Goal: Check status

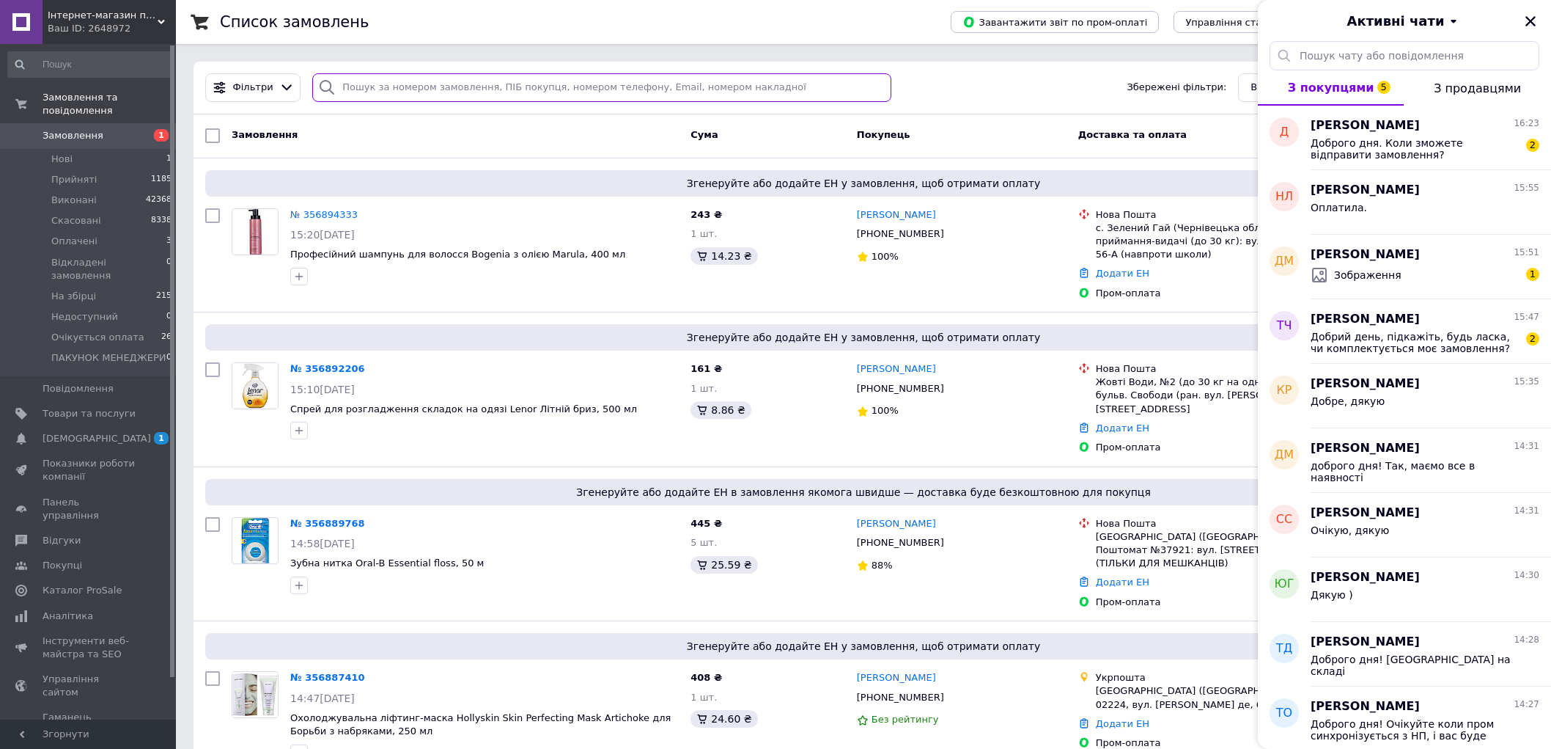
click at [391, 88] on input "search" at bounding box center [601, 87] width 578 height 29
paste input "356552080"
type input "356552080"
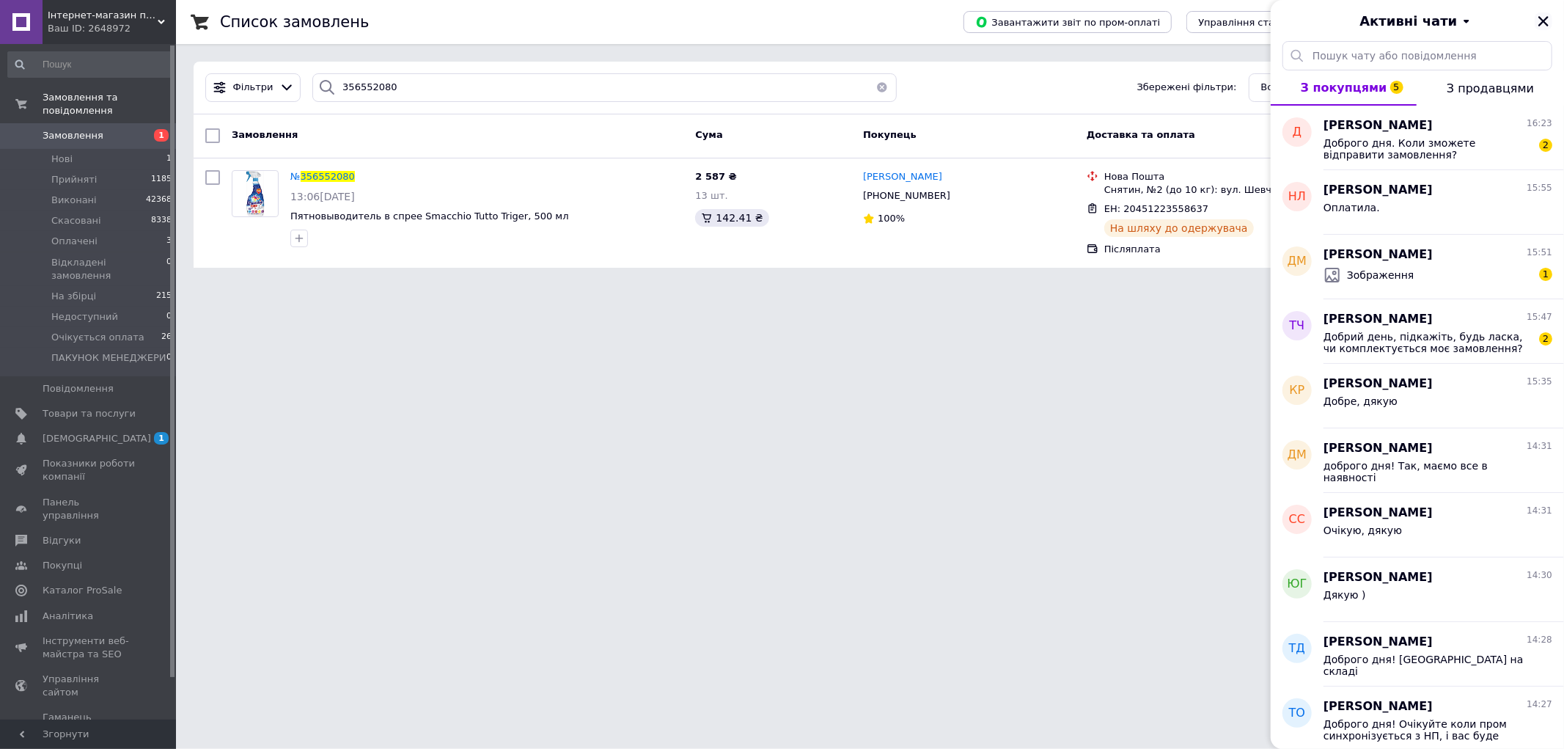
click at [1544, 18] on icon "Закрити" at bounding box center [1543, 21] width 13 height 13
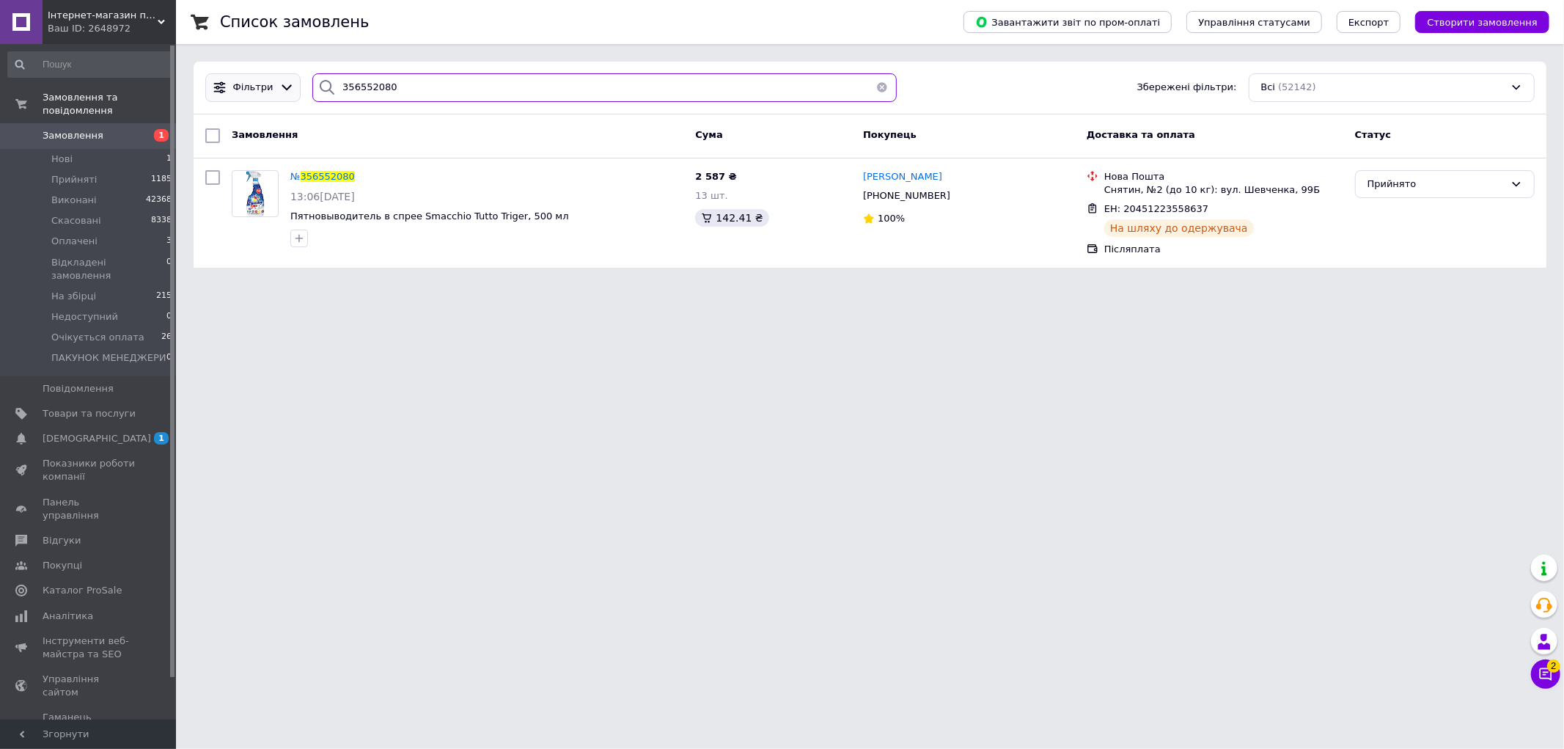
drag, startPoint x: 394, startPoint y: 89, endPoint x: 271, endPoint y: 95, distance: 122.6
click at [272, 95] on div "Фільтри 356552080 Збережені фільтри: Всі (52142)" at bounding box center [869, 87] width 1341 height 29
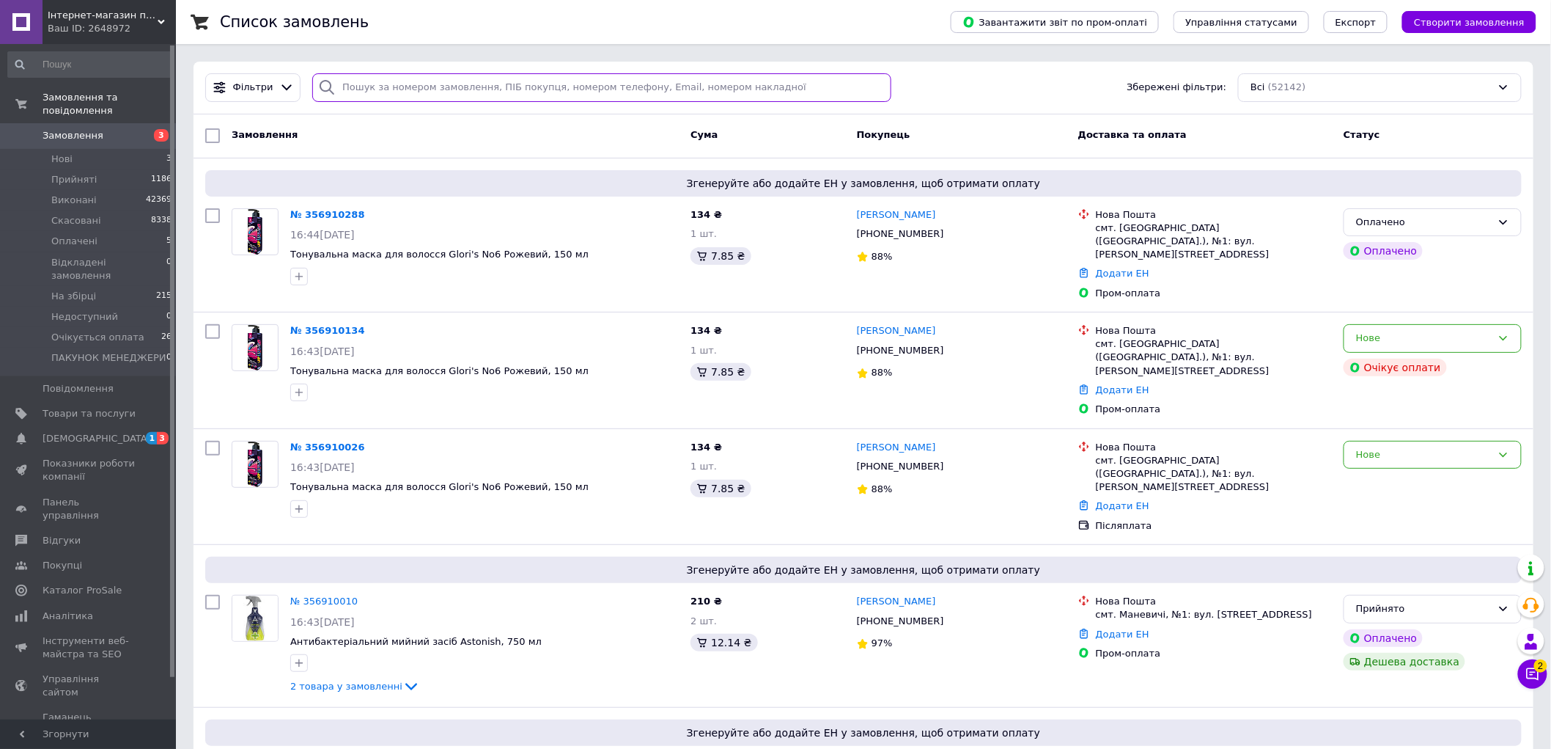
click at [433, 88] on input "search" at bounding box center [601, 87] width 578 height 29
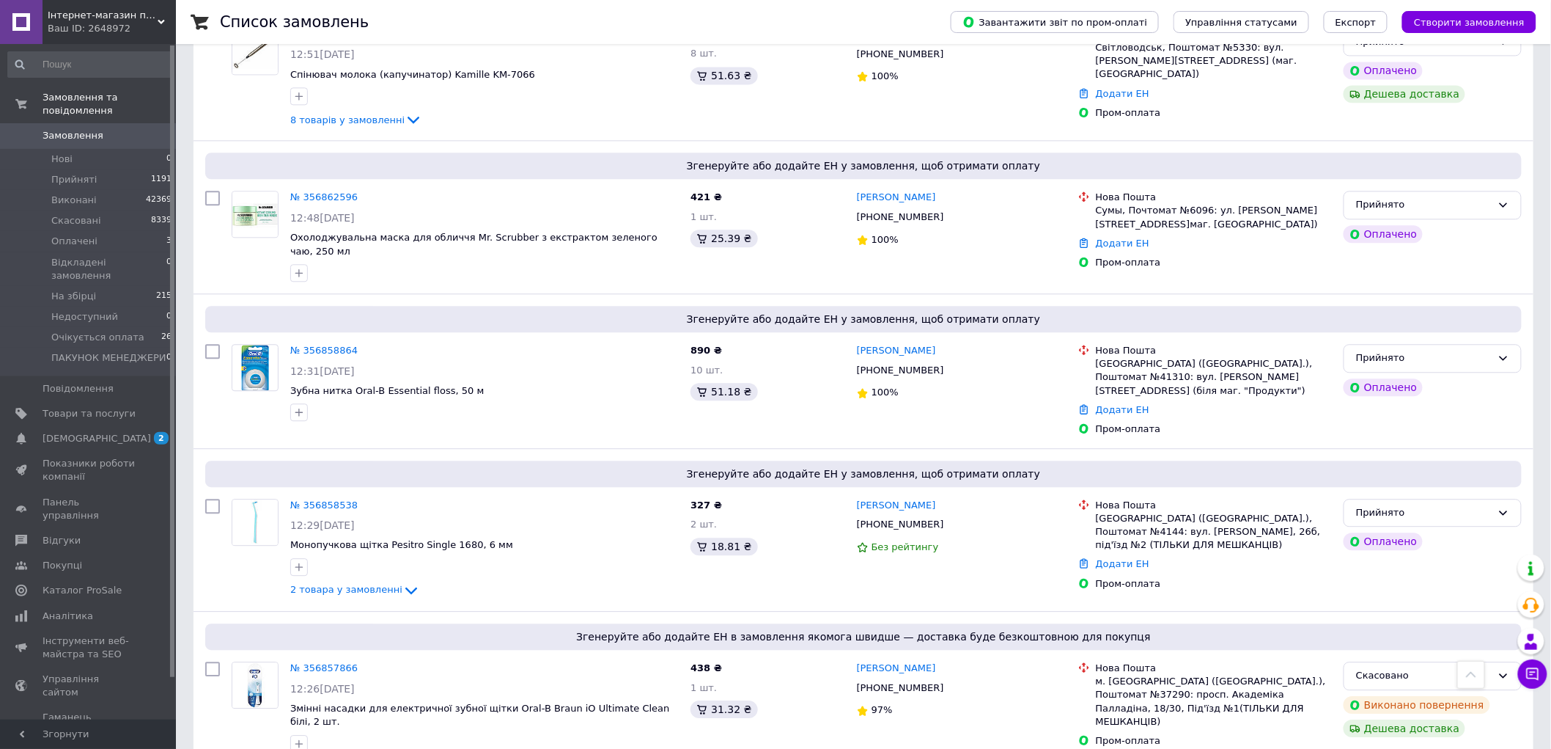
scroll to position [3584, 0]
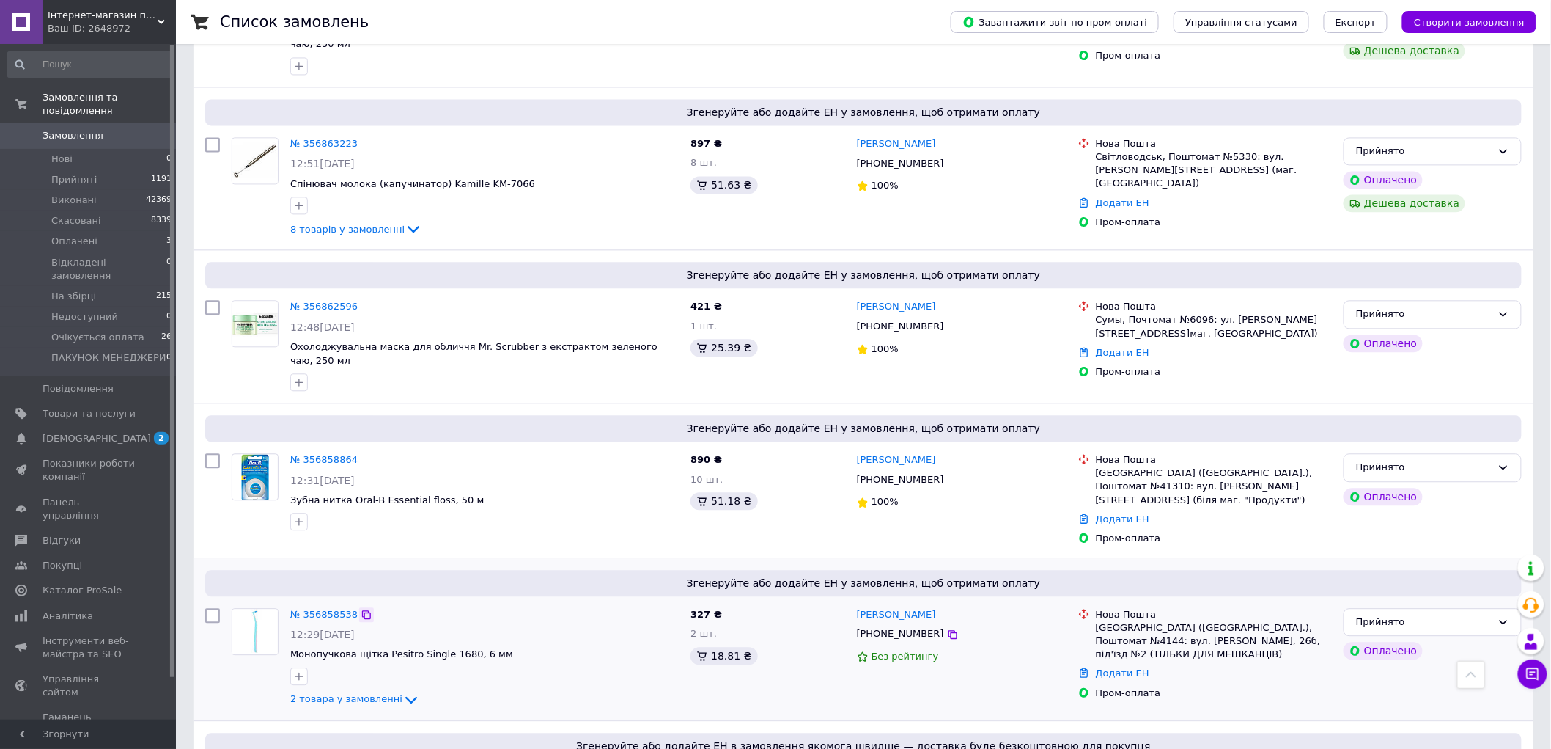
click at [362, 610] on icon at bounding box center [366, 614] width 9 height 9
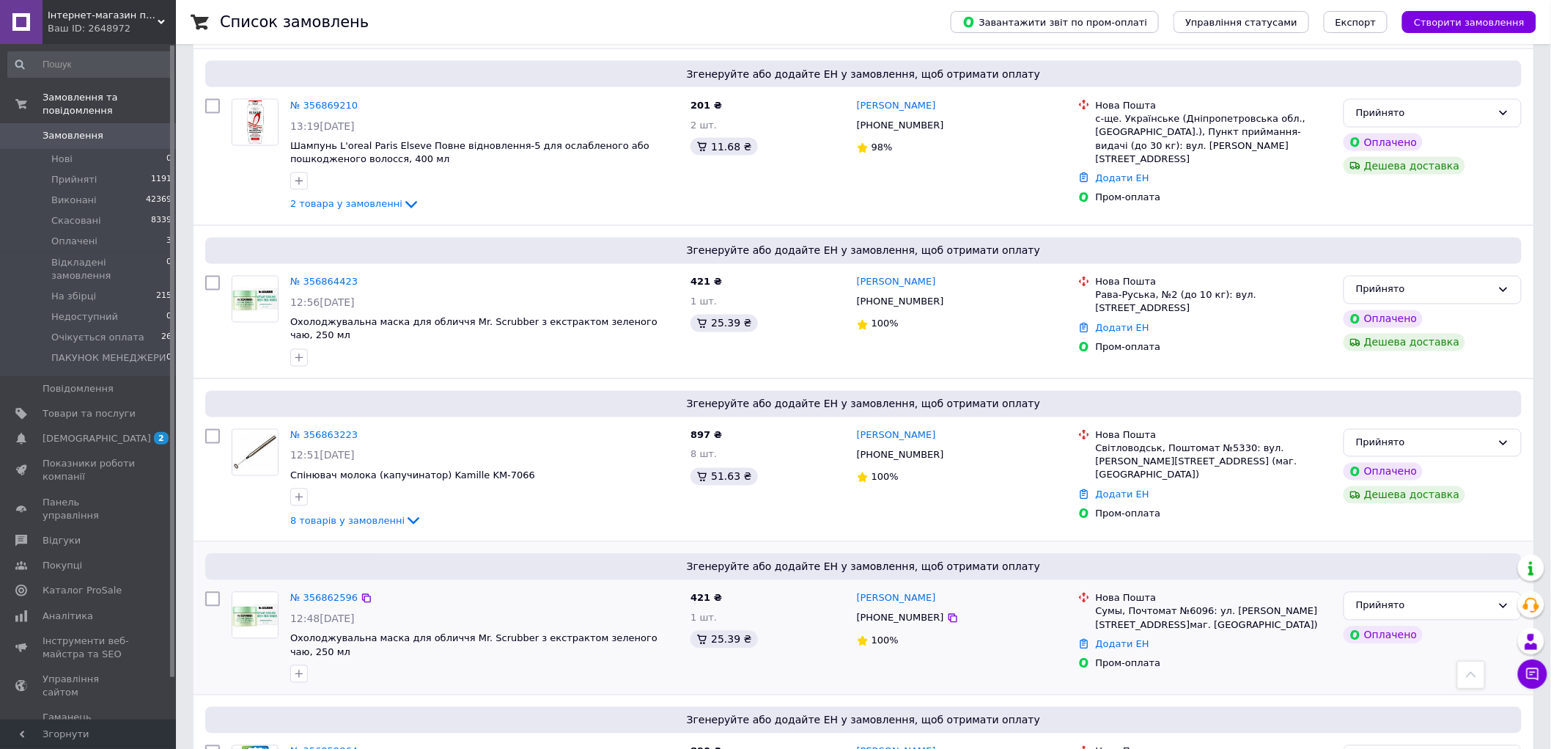
scroll to position [3258, 0]
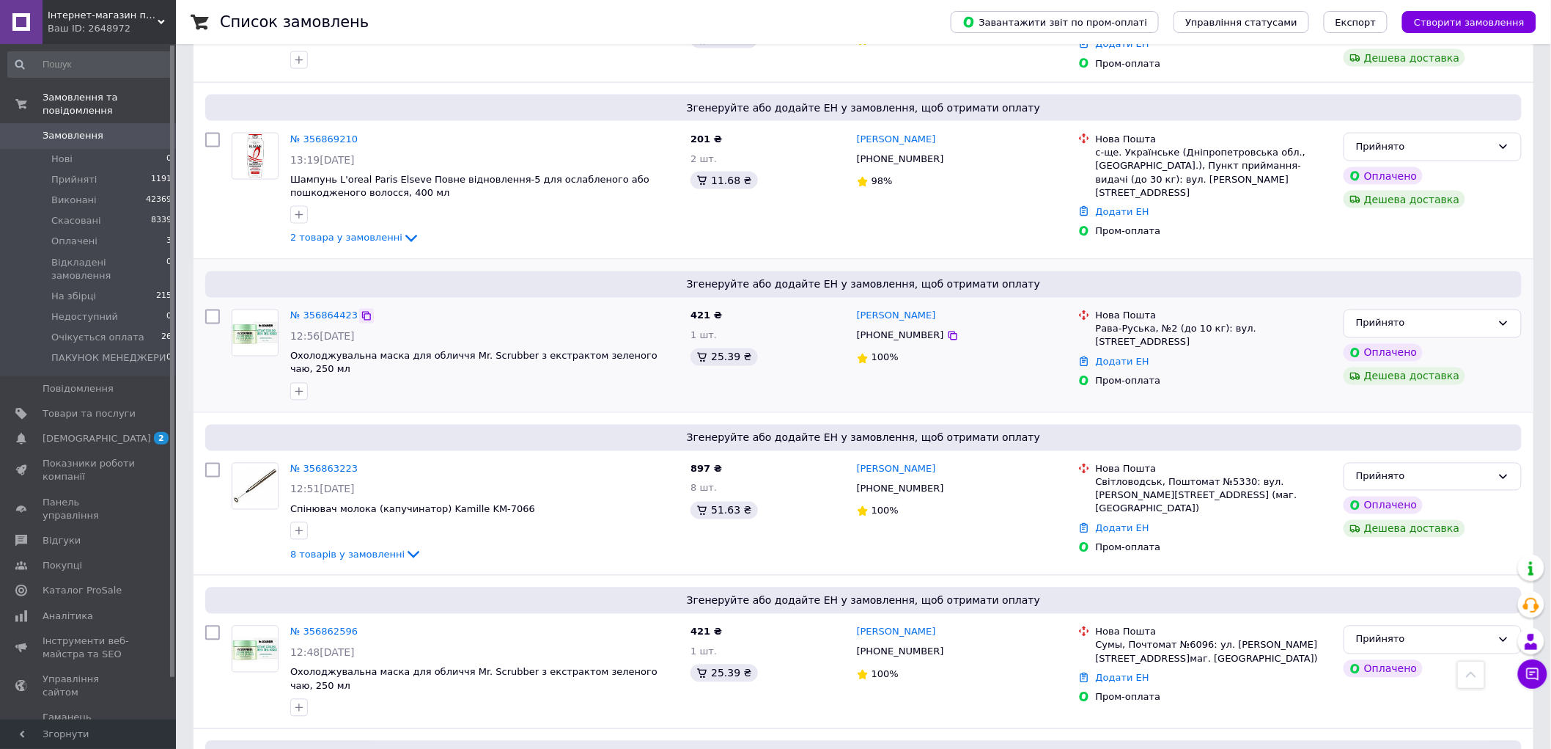
click at [361, 310] on icon at bounding box center [367, 316] width 12 height 12
click at [949, 647] on icon at bounding box center [953, 651] width 9 height 9
click at [947, 330] on icon at bounding box center [953, 336] width 12 height 12
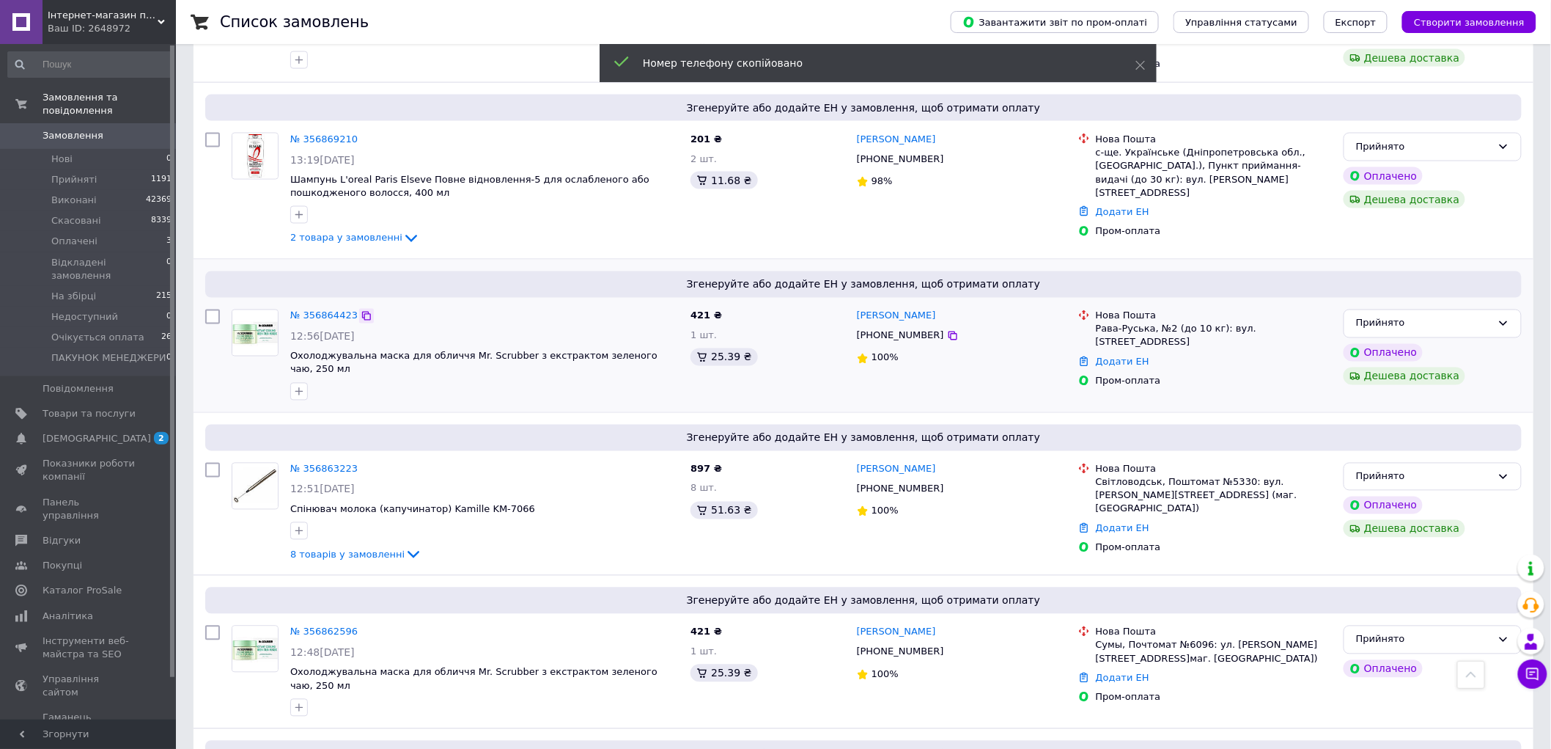
click at [361, 310] on icon at bounding box center [367, 316] width 12 height 12
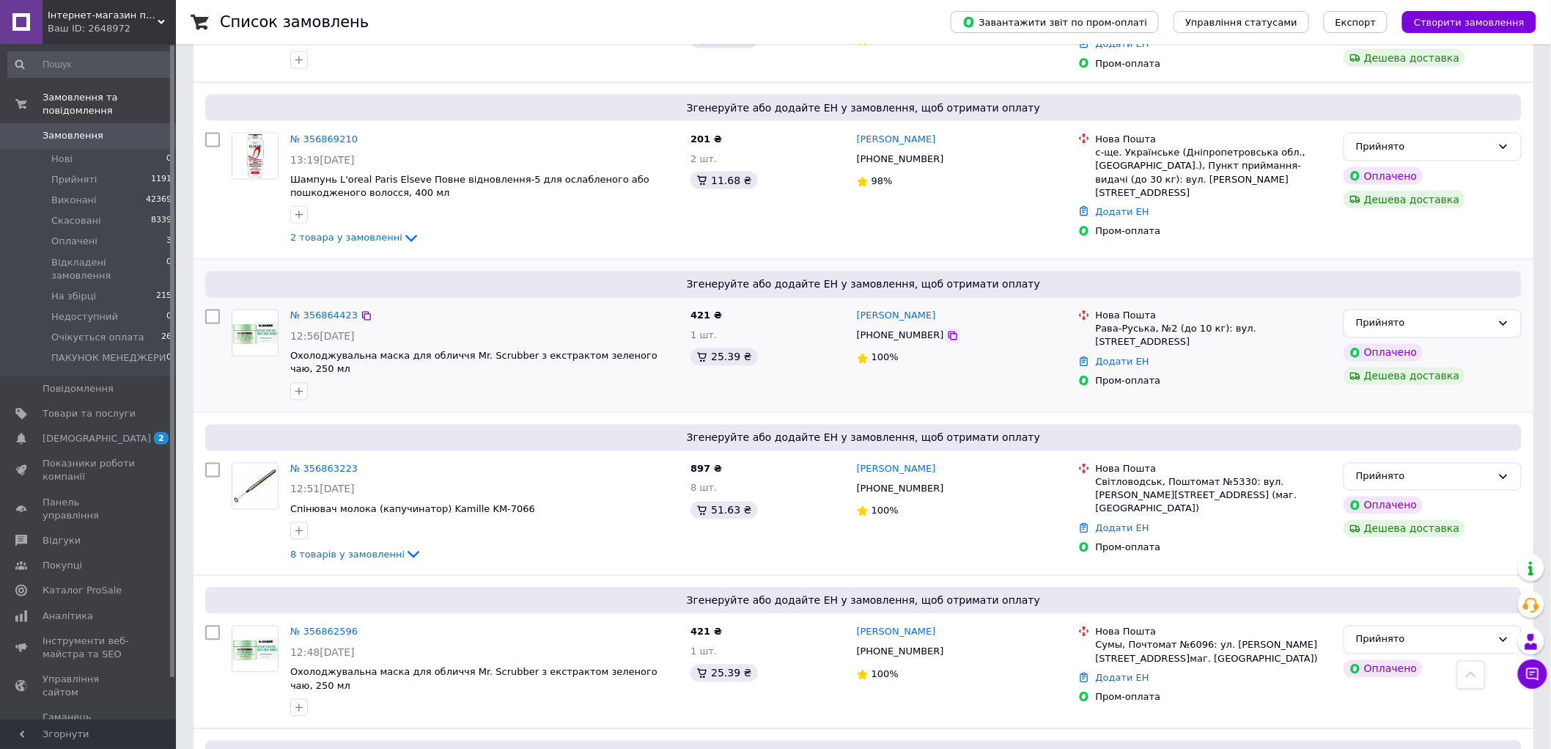
click at [947, 330] on icon at bounding box center [953, 336] width 12 height 12
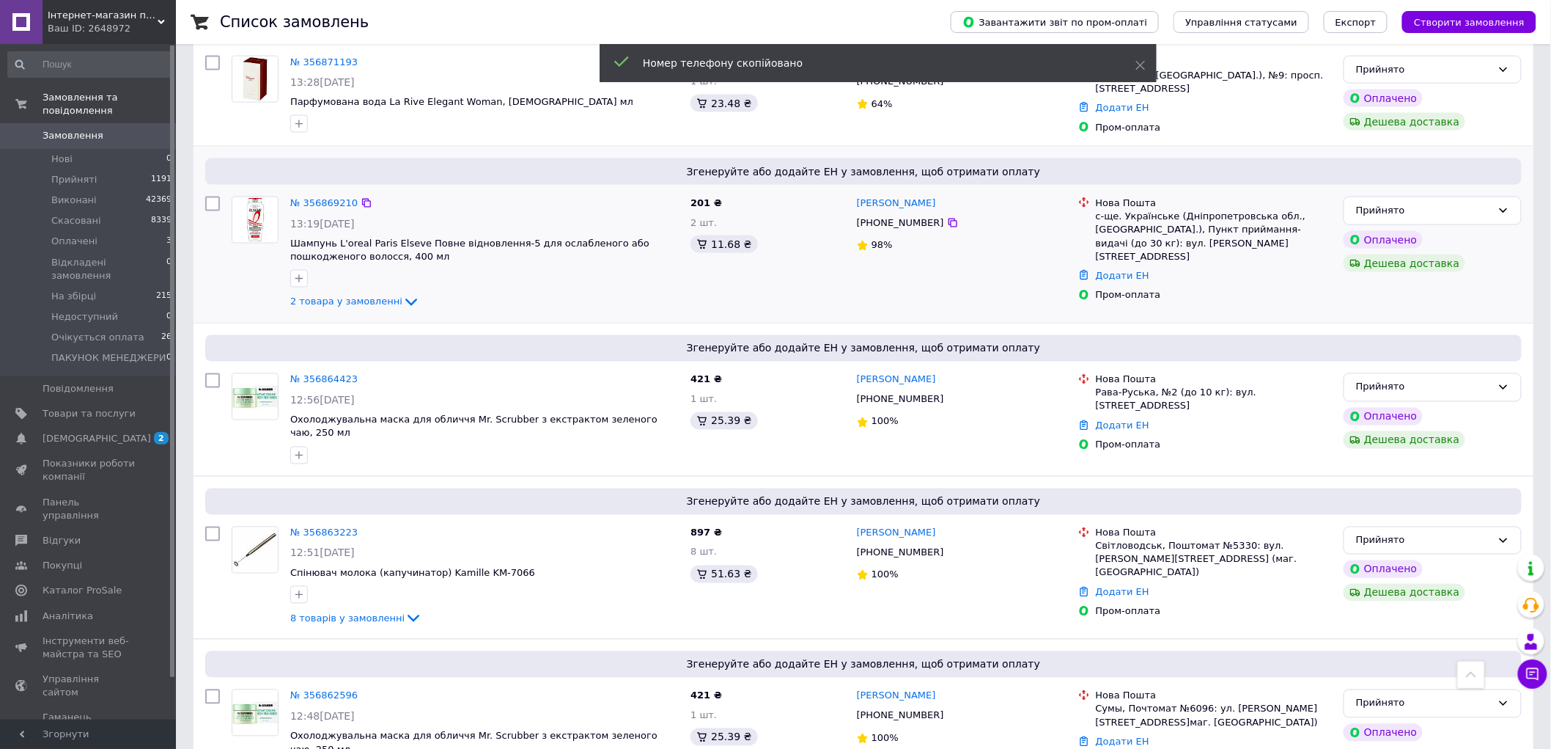
scroll to position [3177, 0]
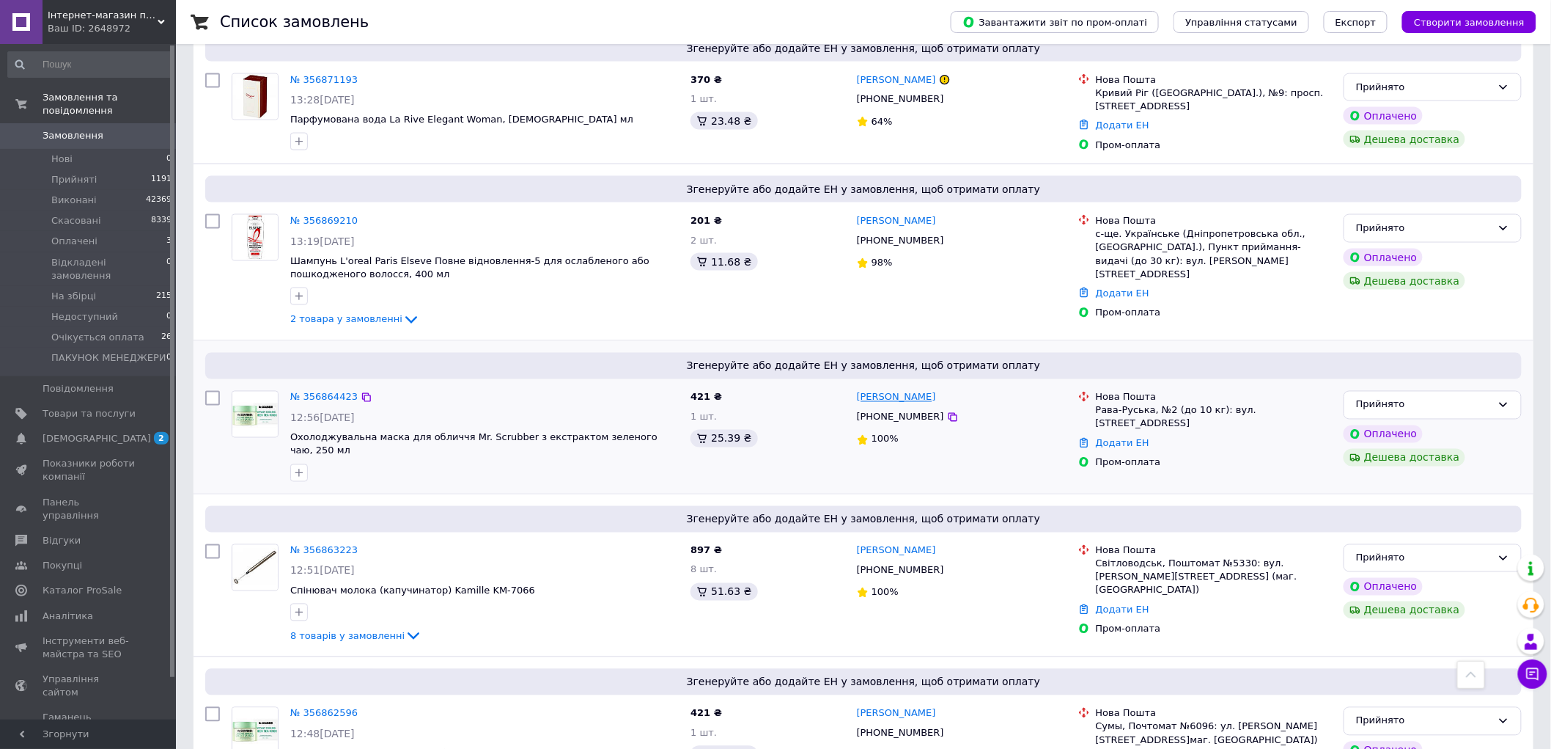
drag, startPoint x: 955, startPoint y: 262, endPoint x: 858, endPoint y: 259, distance: 97.6
click at [858, 389] on div "[PERSON_NAME]" at bounding box center [962, 397] width 213 height 17
copy link "[PERSON_NAME]"
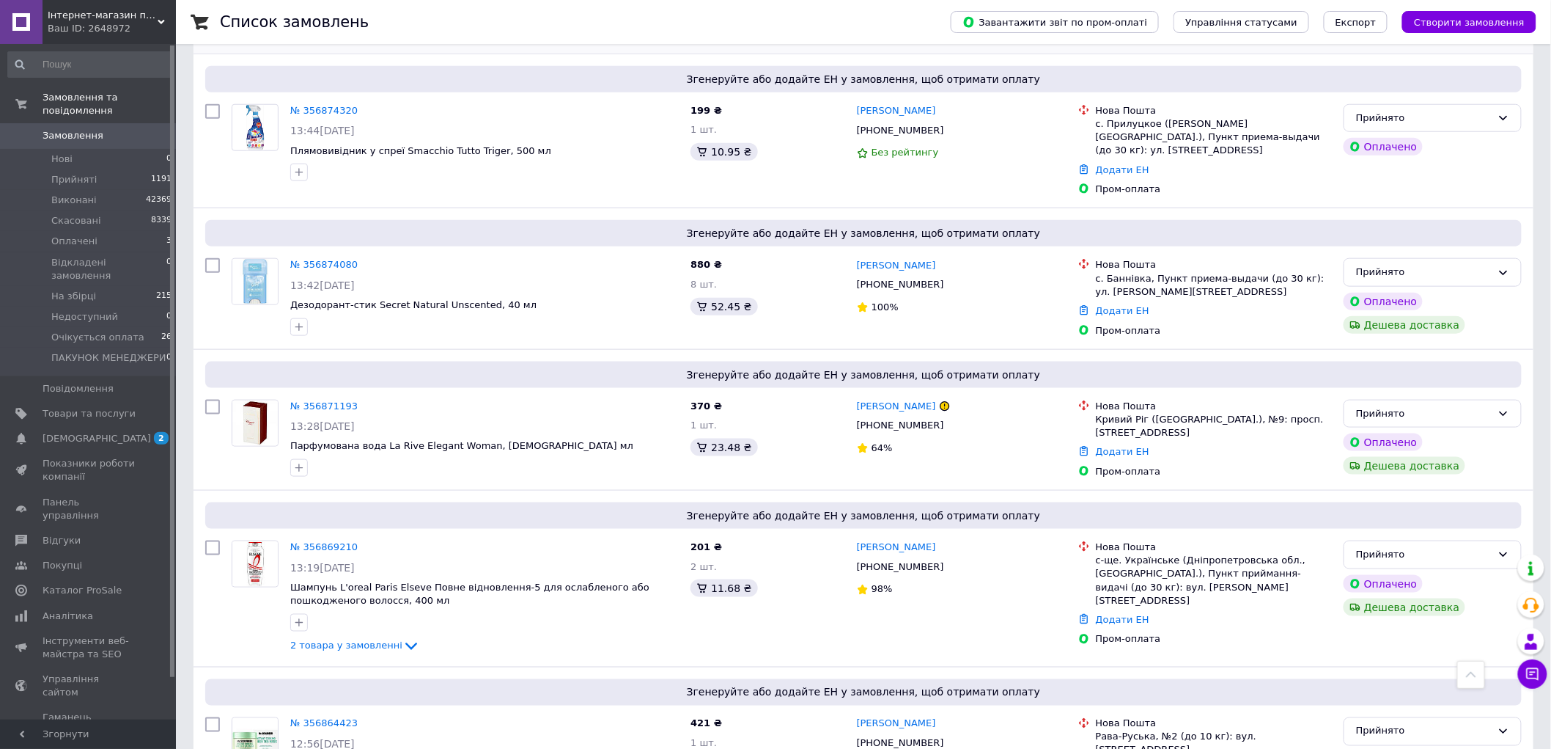
scroll to position [2525, 0]
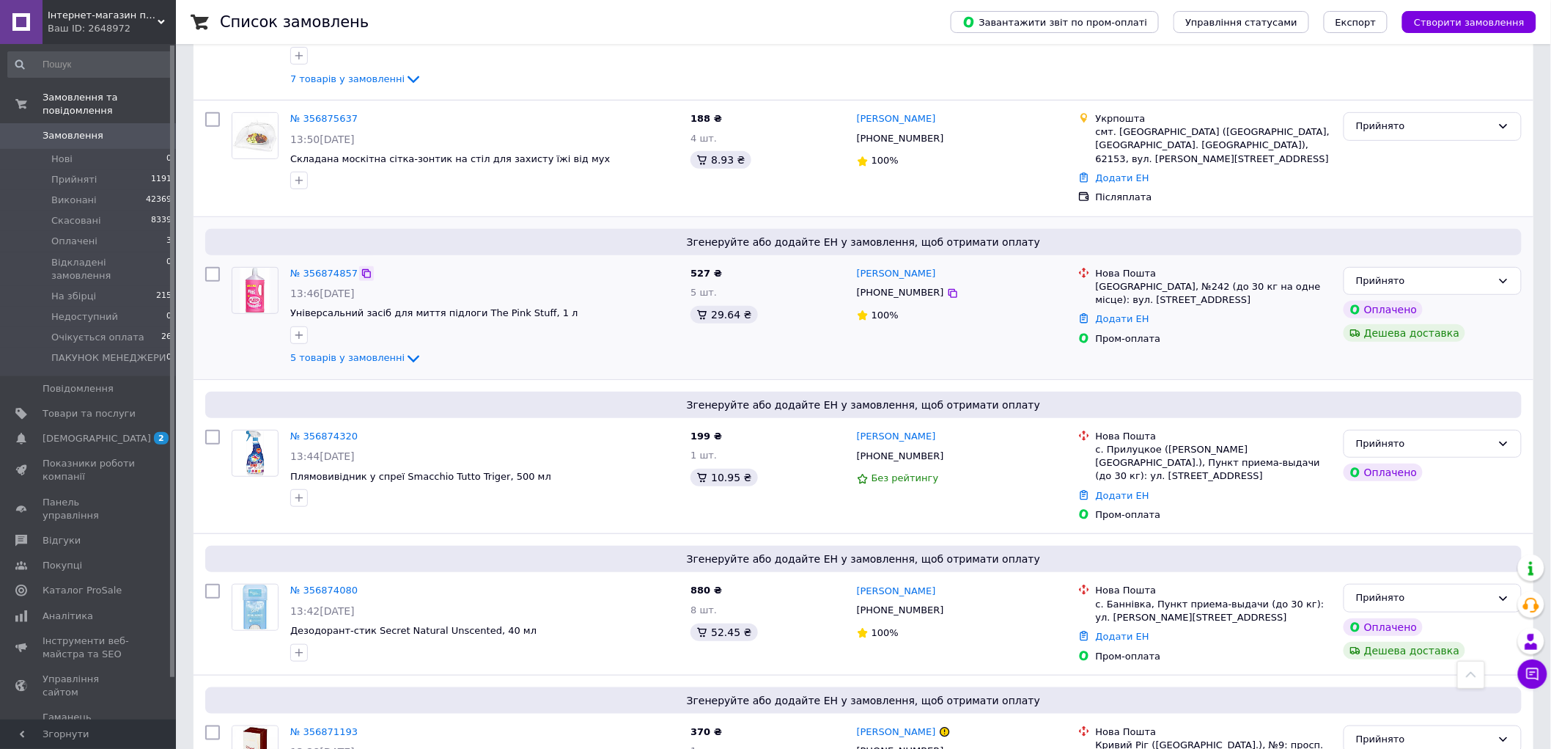
click at [361, 268] on icon at bounding box center [367, 274] width 12 height 12
click at [949, 289] on icon at bounding box center [953, 293] width 9 height 9
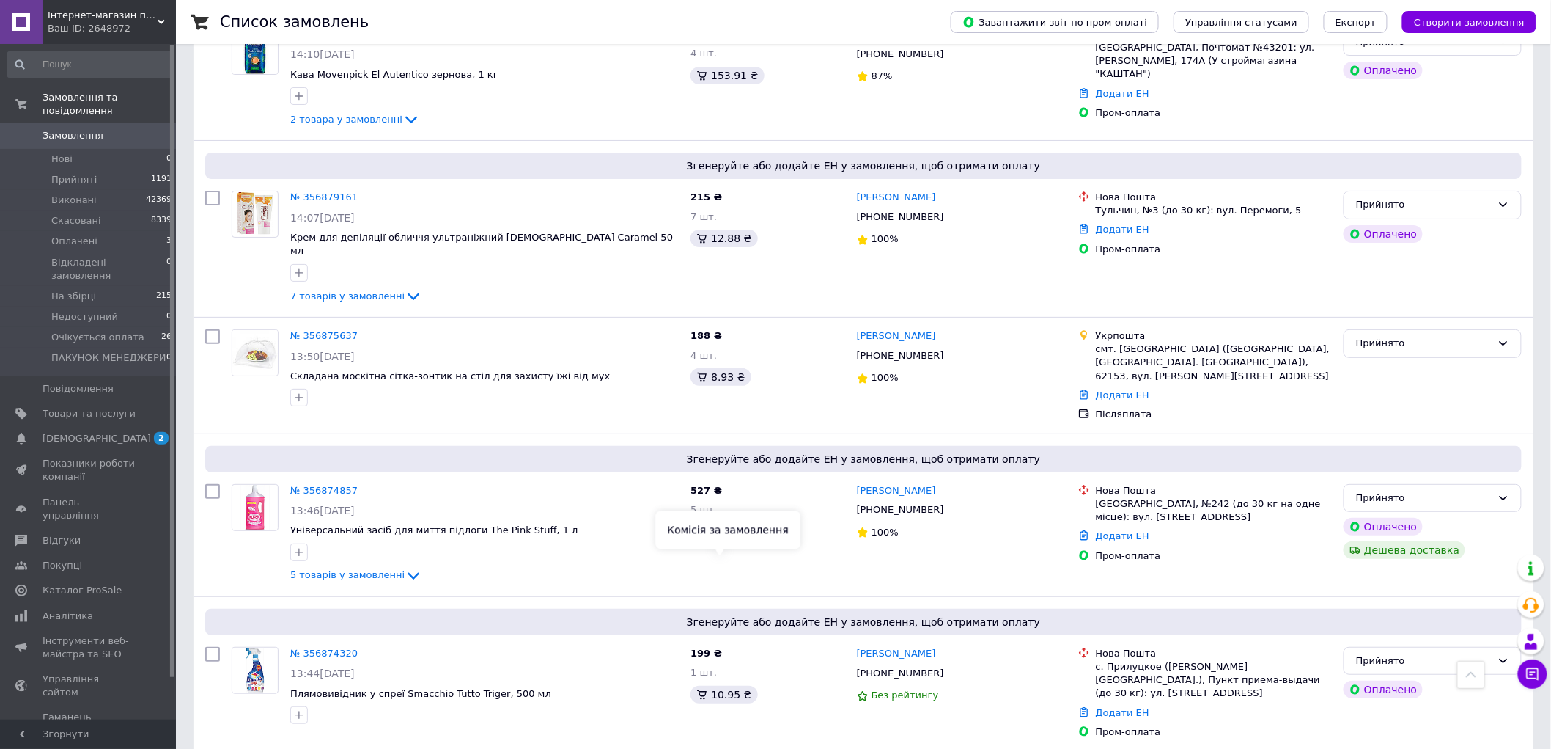
scroll to position [2281, 0]
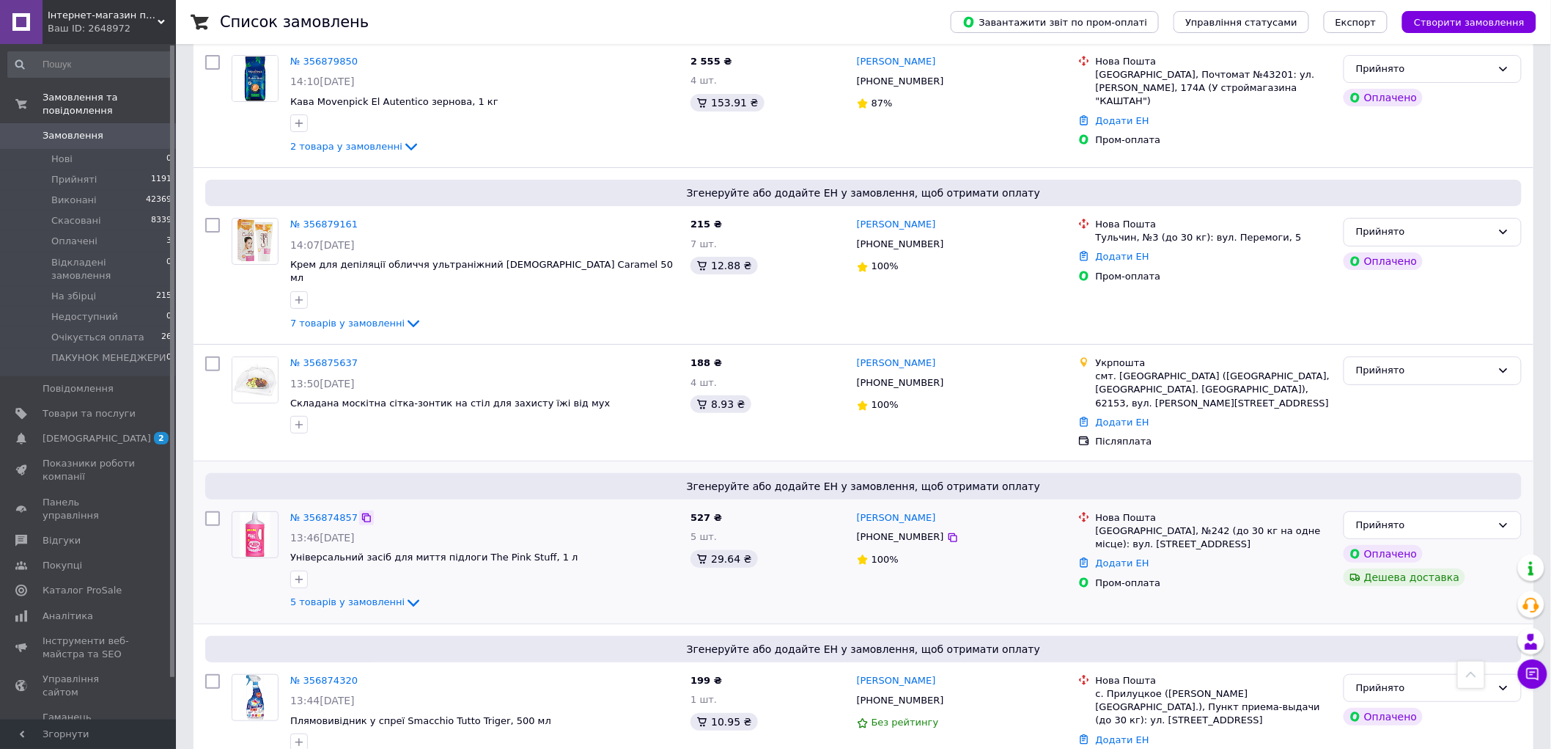
click at [361, 512] on icon at bounding box center [367, 518] width 12 height 12
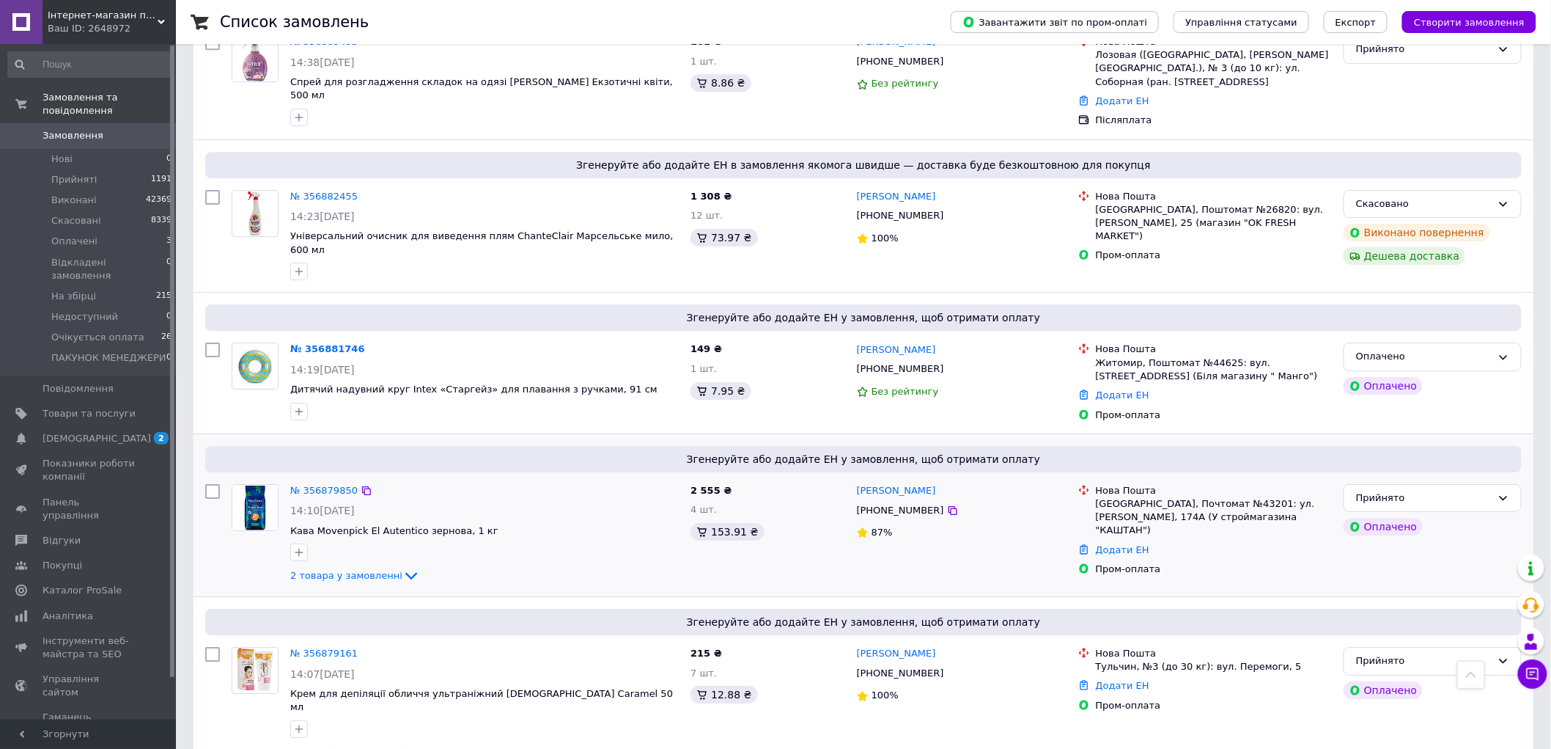
scroll to position [1792, 0]
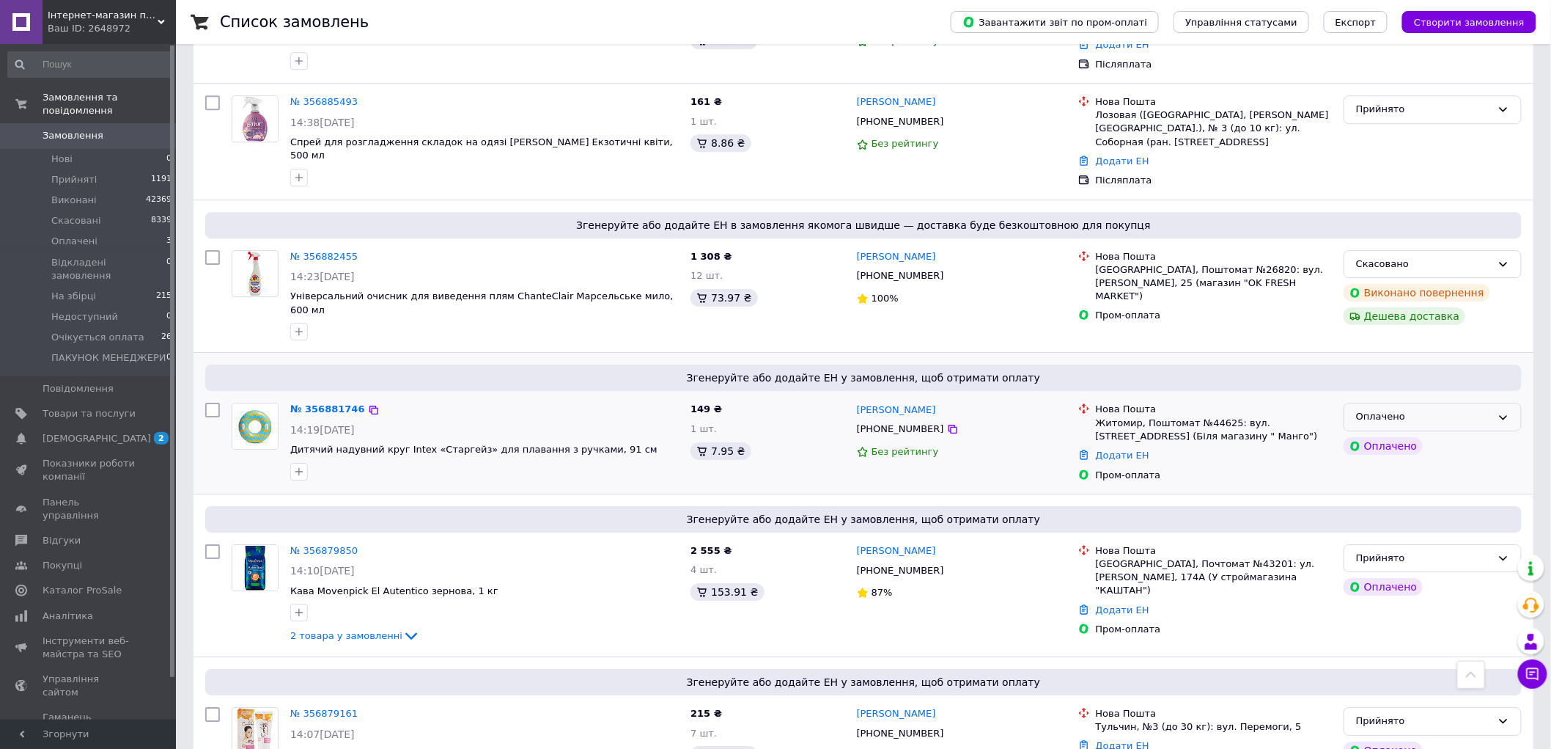
click at [1448, 409] on div "Оплачено" at bounding box center [1424, 416] width 136 height 15
click at [1435, 434] on li "Прийнято" at bounding box center [1433, 447] width 177 height 27
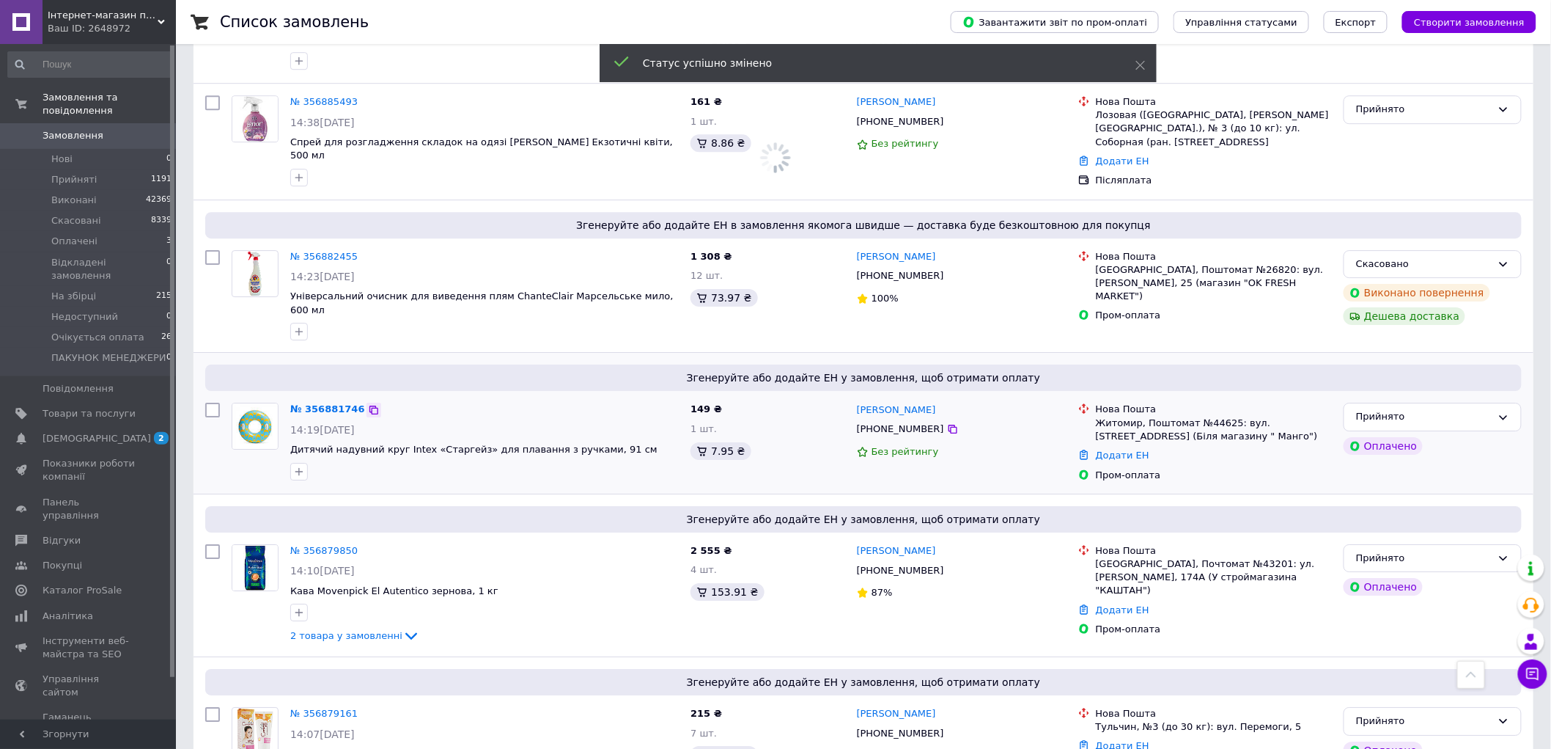
click at [368, 404] on icon at bounding box center [374, 410] width 12 height 12
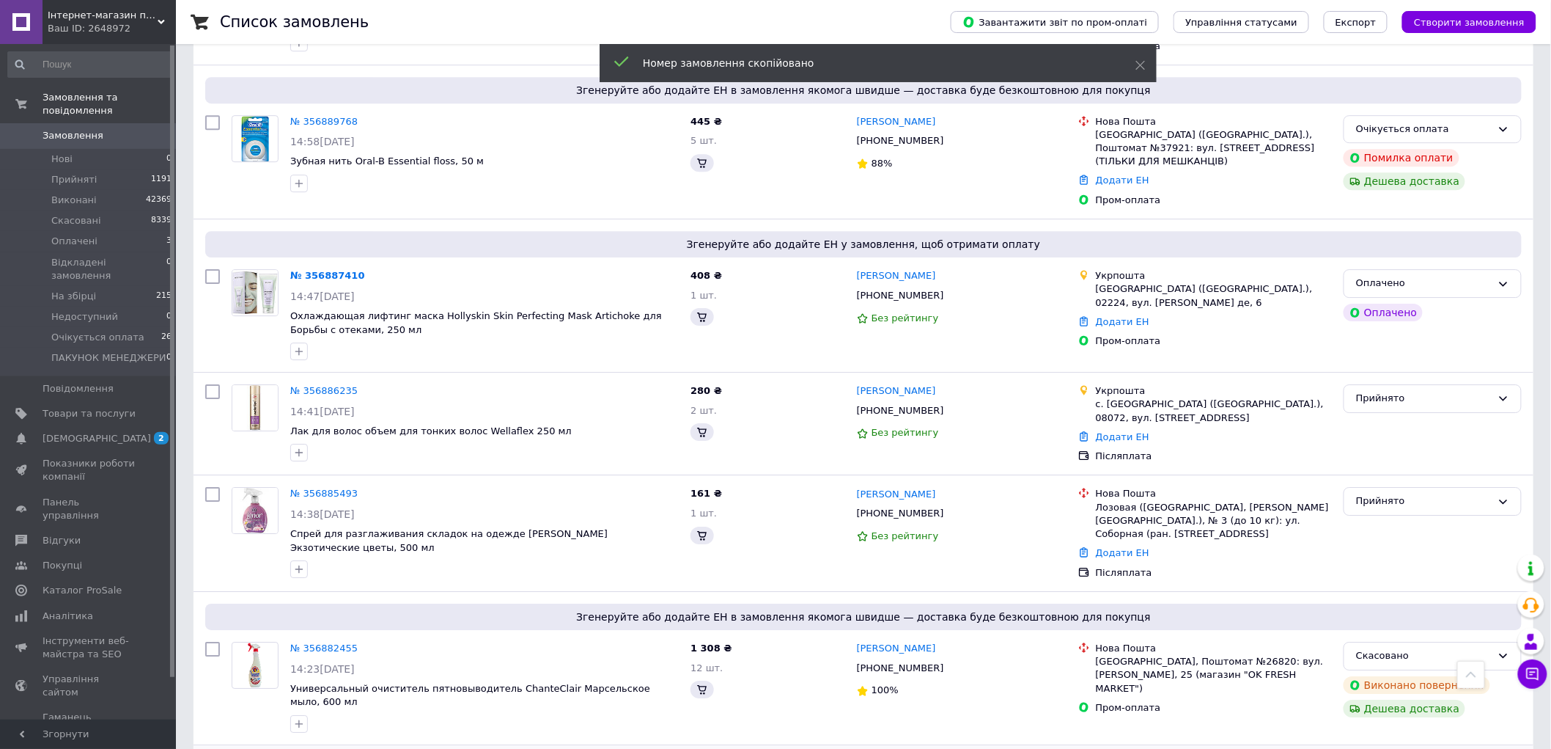
scroll to position [2199, 0]
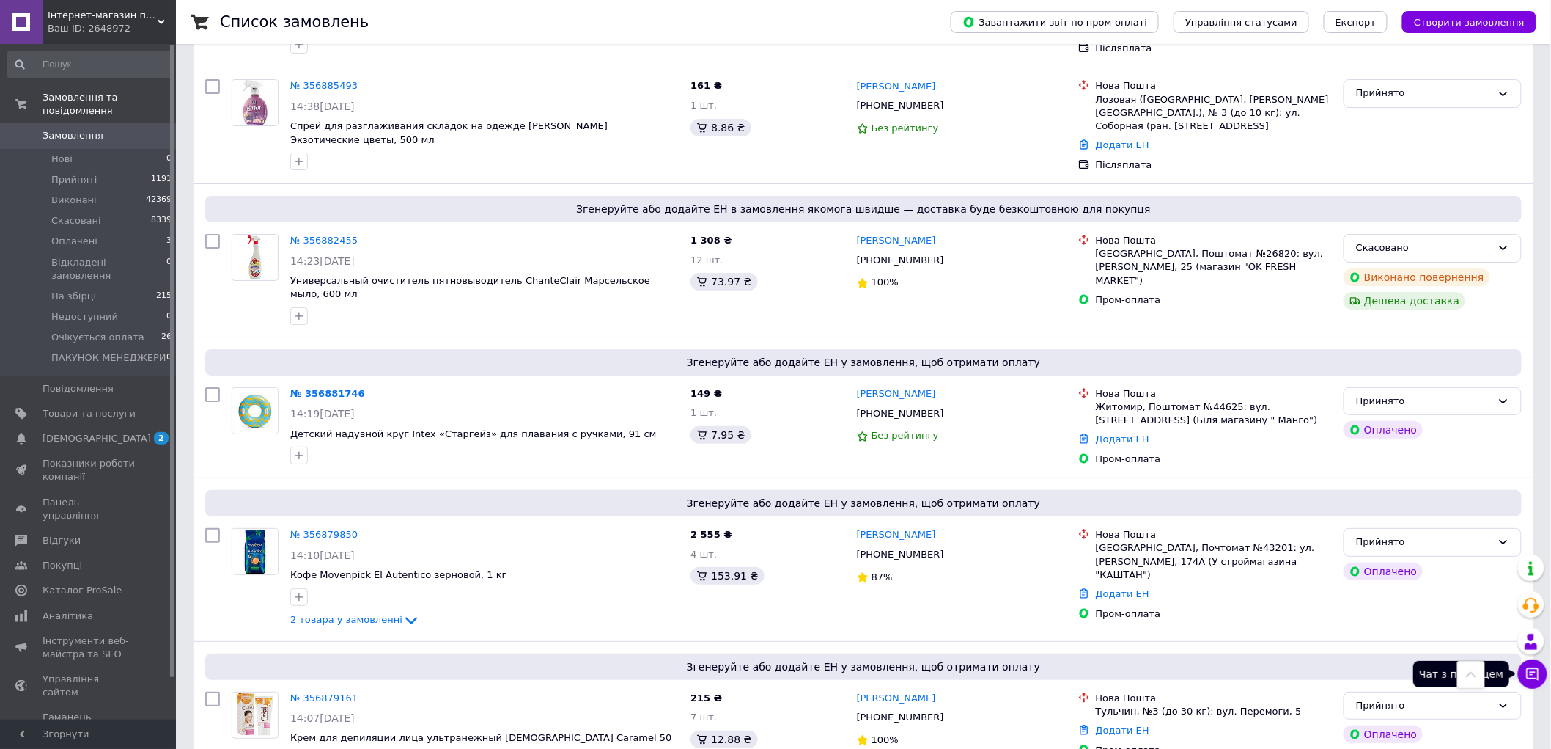
click at [1532, 663] on button "Чат з покупцем" at bounding box center [1532, 673] width 29 height 29
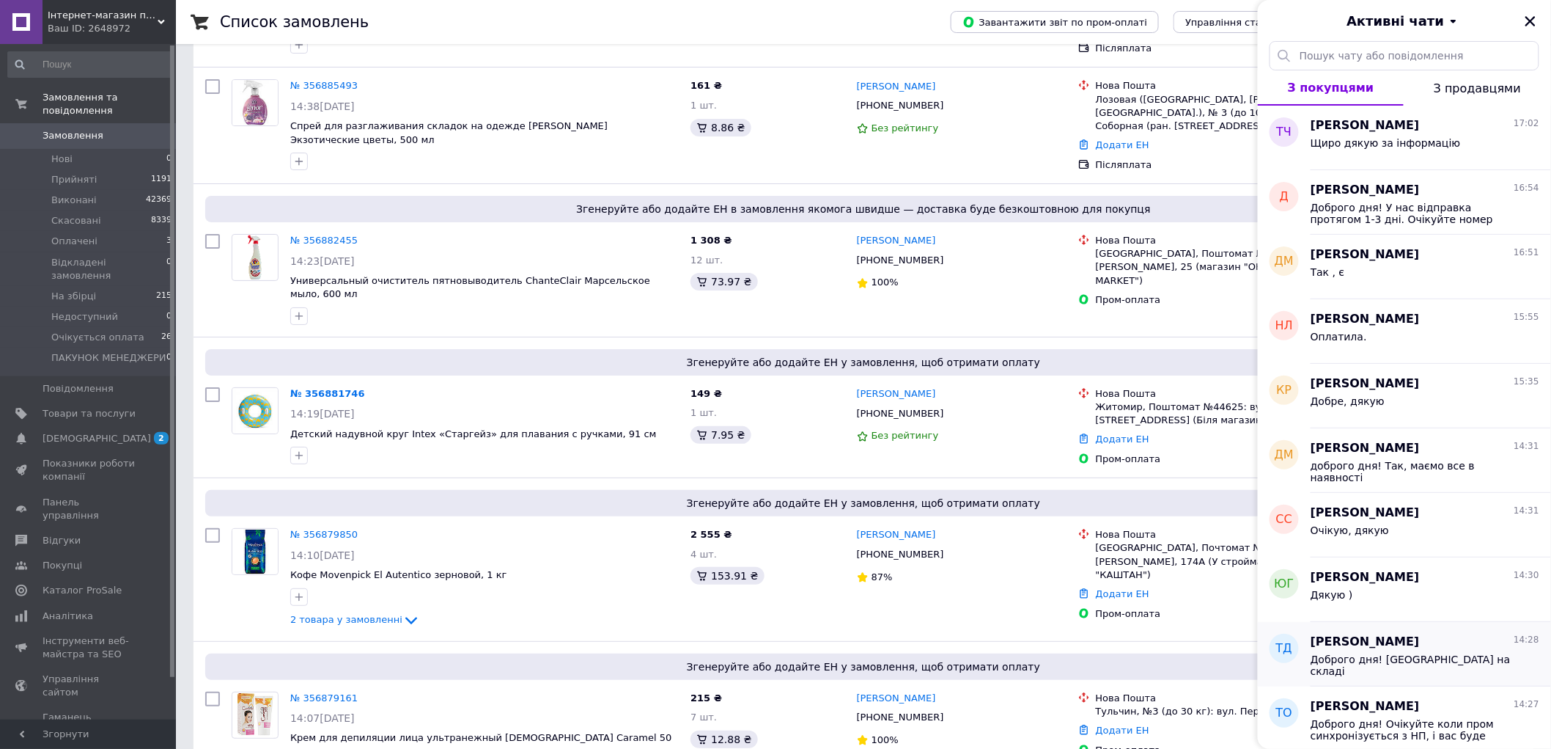
click at [1472, 651] on div "Доброго дня! [GEOGRAPHIC_DATA] на складі" at bounding box center [1425, 663] width 229 height 26
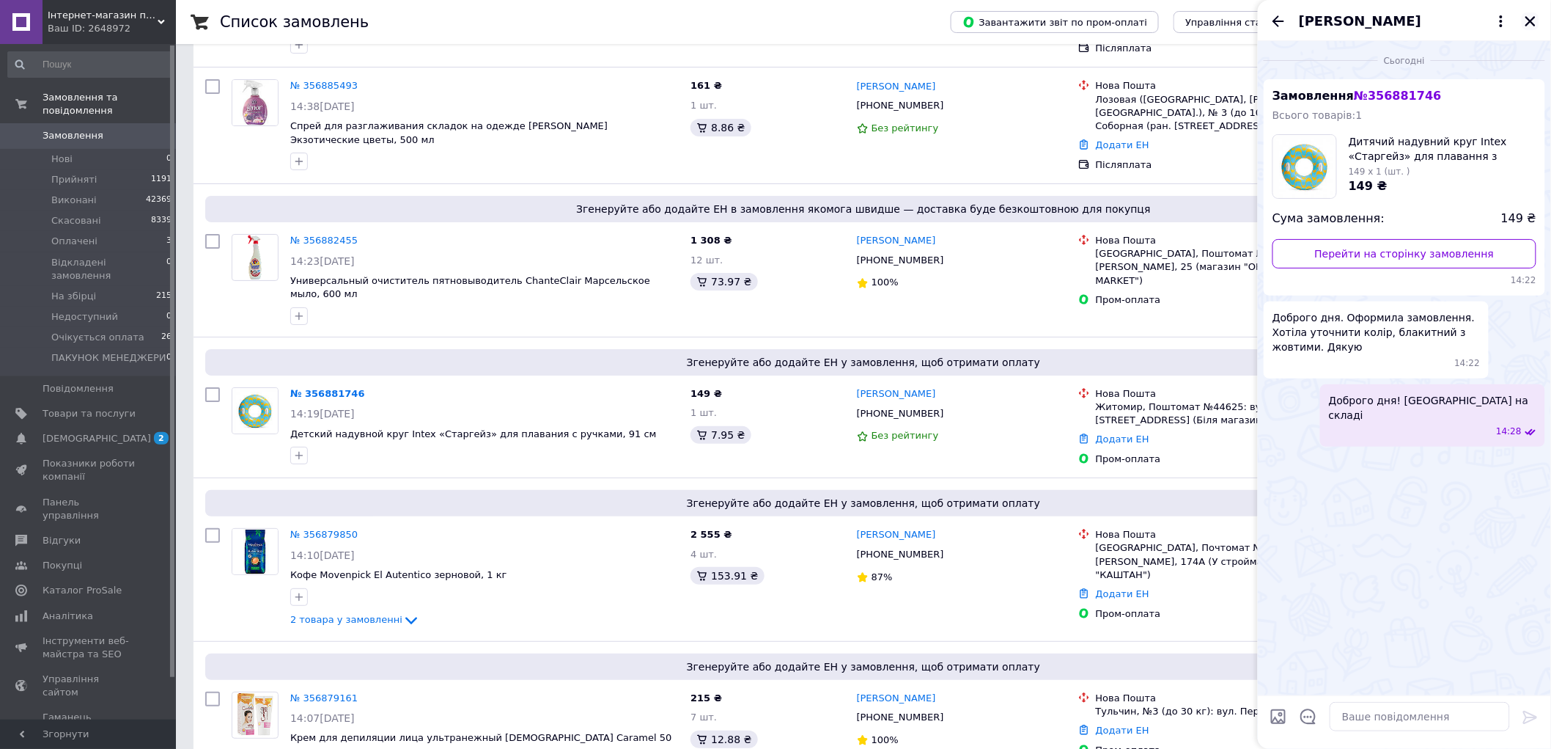
click at [1531, 23] on icon "Закрити" at bounding box center [1530, 21] width 13 height 13
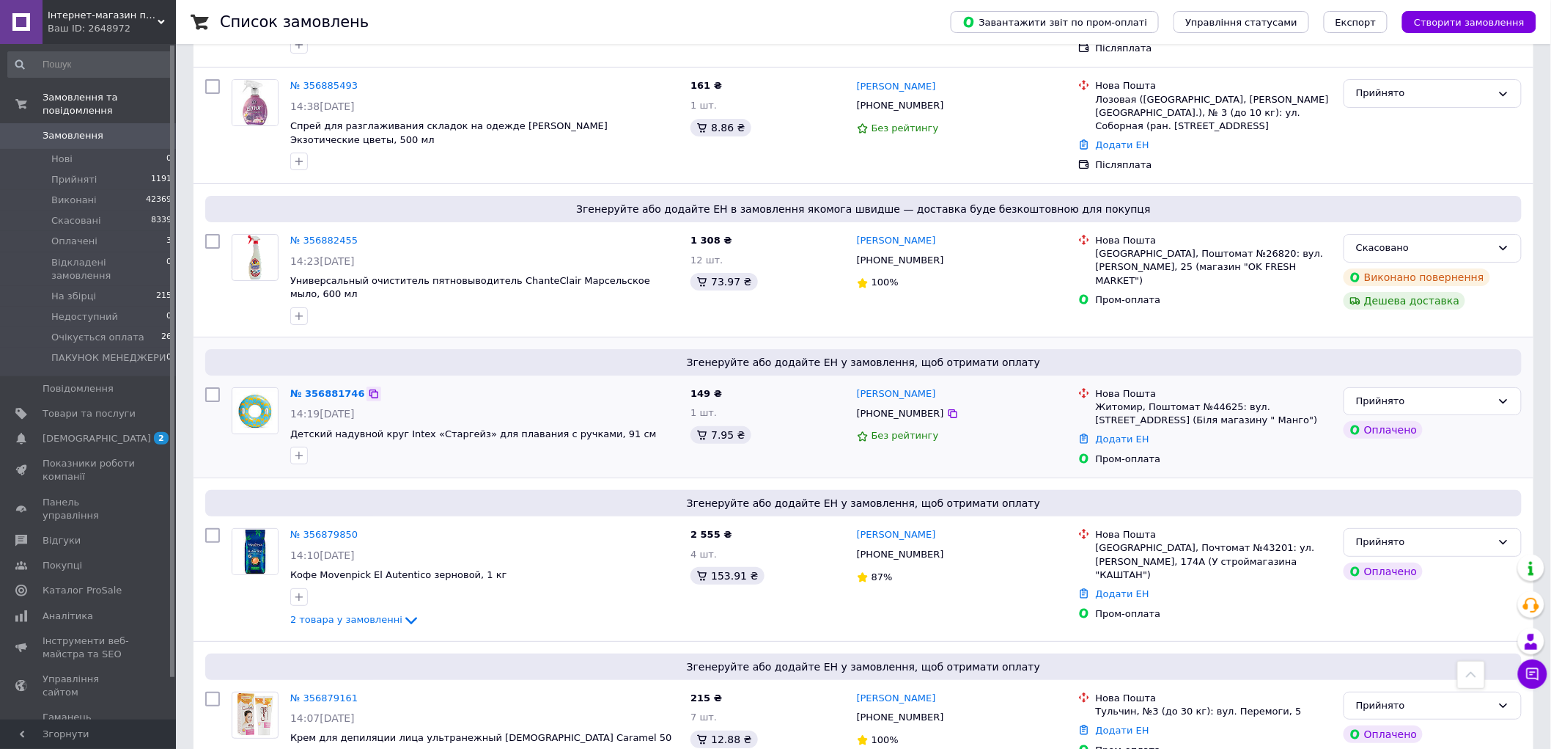
click at [368, 388] on icon at bounding box center [374, 394] width 12 height 12
click at [947, 408] on icon at bounding box center [953, 414] width 12 height 12
click at [949, 409] on icon at bounding box center [953, 413] width 9 height 9
drag, startPoint x: 870, startPoint y: 291, endPoint x: 852, endPoint y: 288, distance: 18.6
click at [852, 381] on div "Тетяна Давидова +380969089074 Без рейтингу" at bounding box center [961, 426] width 221 height 90
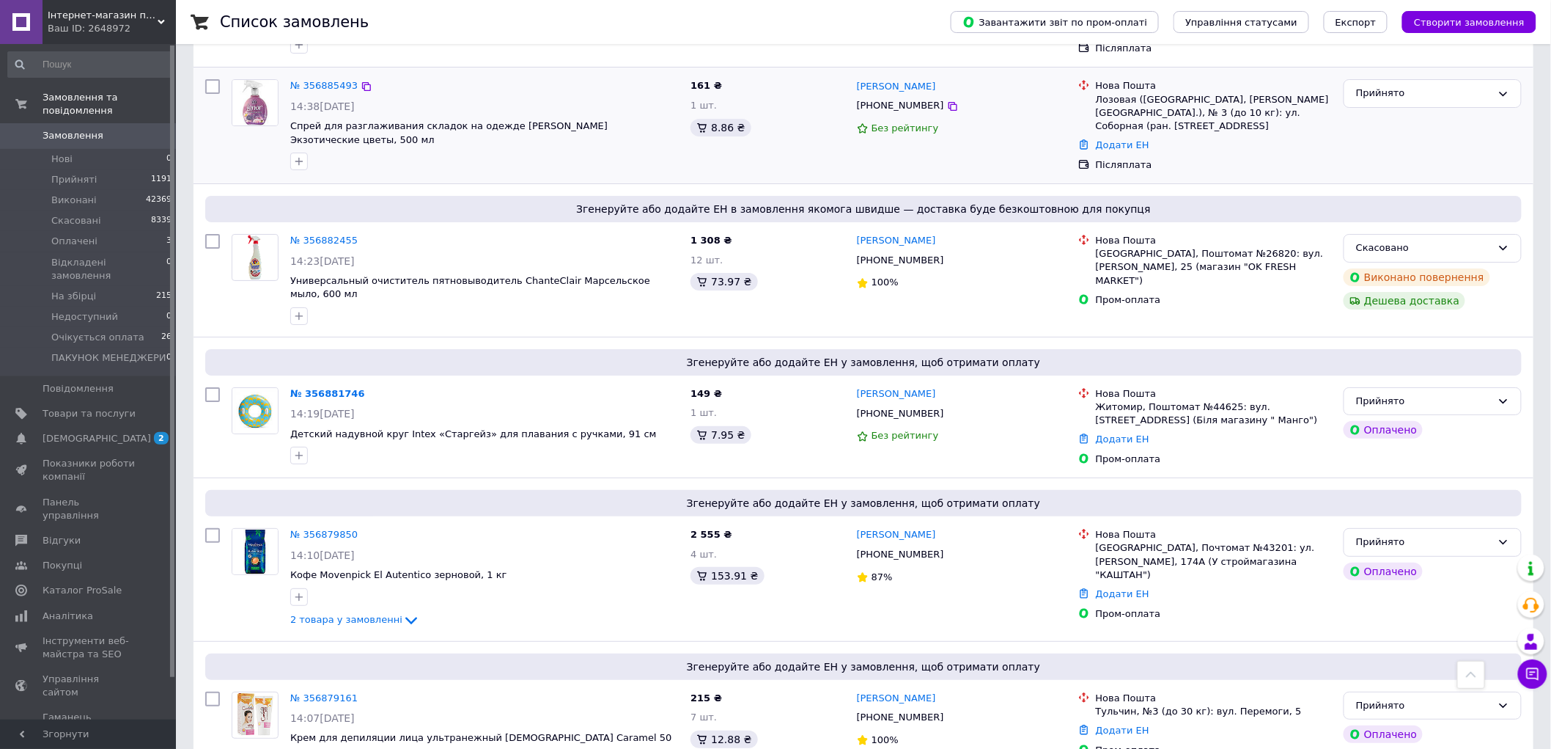
copy link "[PERSON_NAME]"
click at [370, 389] on icon at bounding box center [374, 393] width 9 height 9
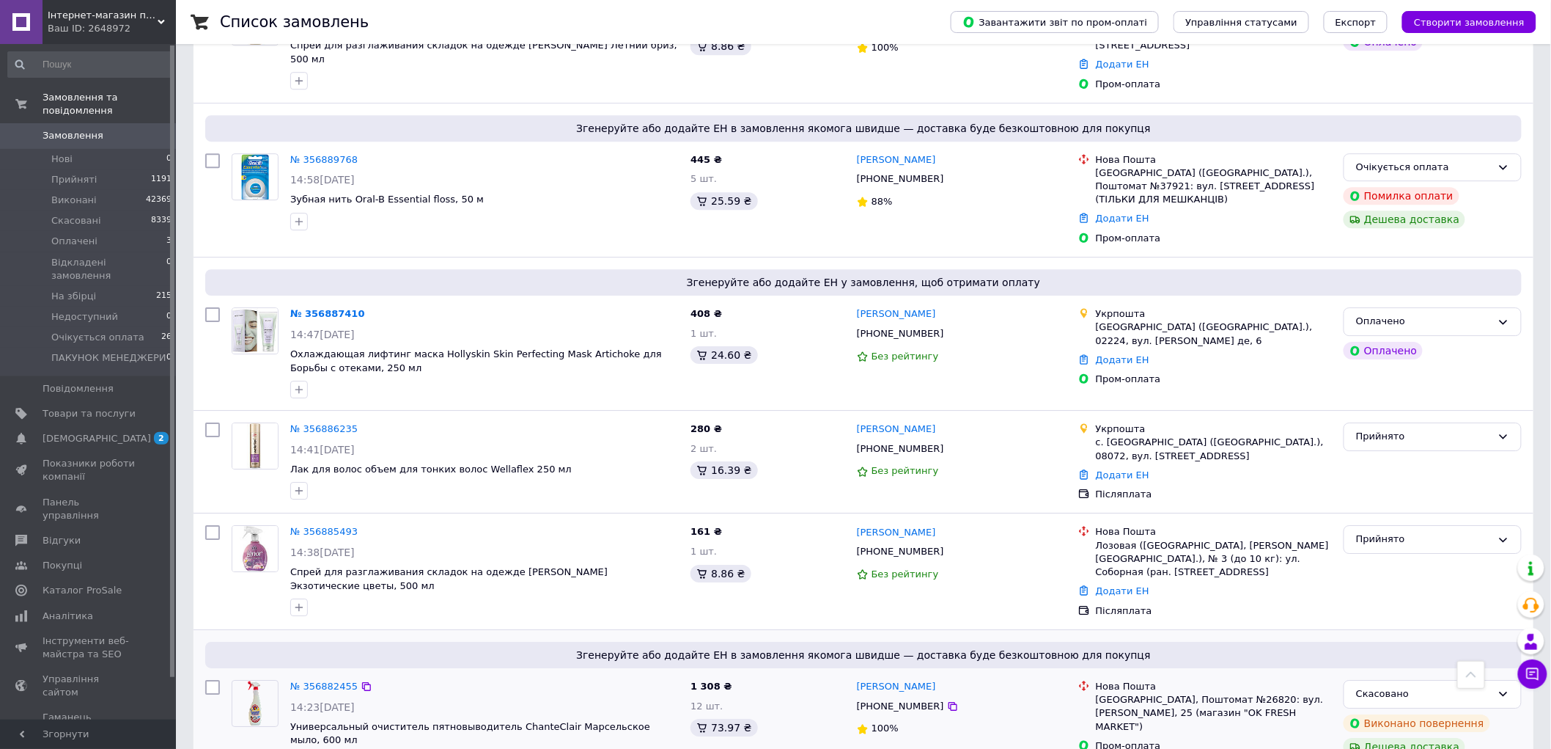
scroll to position [1710, 0]
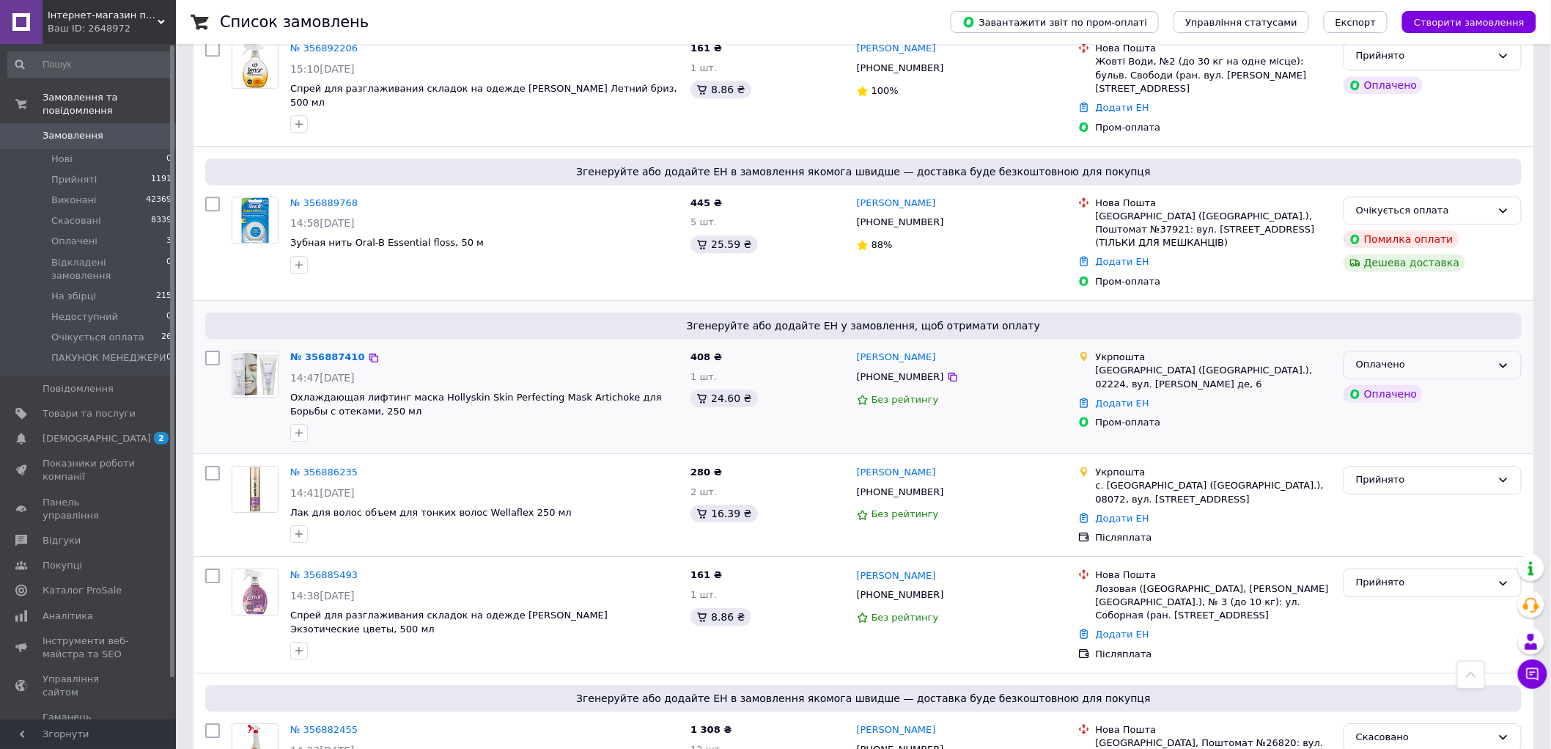
click at [1412, 357] on div "Оплачено" at bounding box center [1424, 364] width 136 height 15
click at [1428, 382] on li "Прийнято" at bounding box center [1433, 395] width 177 height 27
click at [362, 353] on icon at bounding box center [366, 357] width 9 height 9
click at [949, 372] on icon at bounding box center [953, 376] width 9 height 9
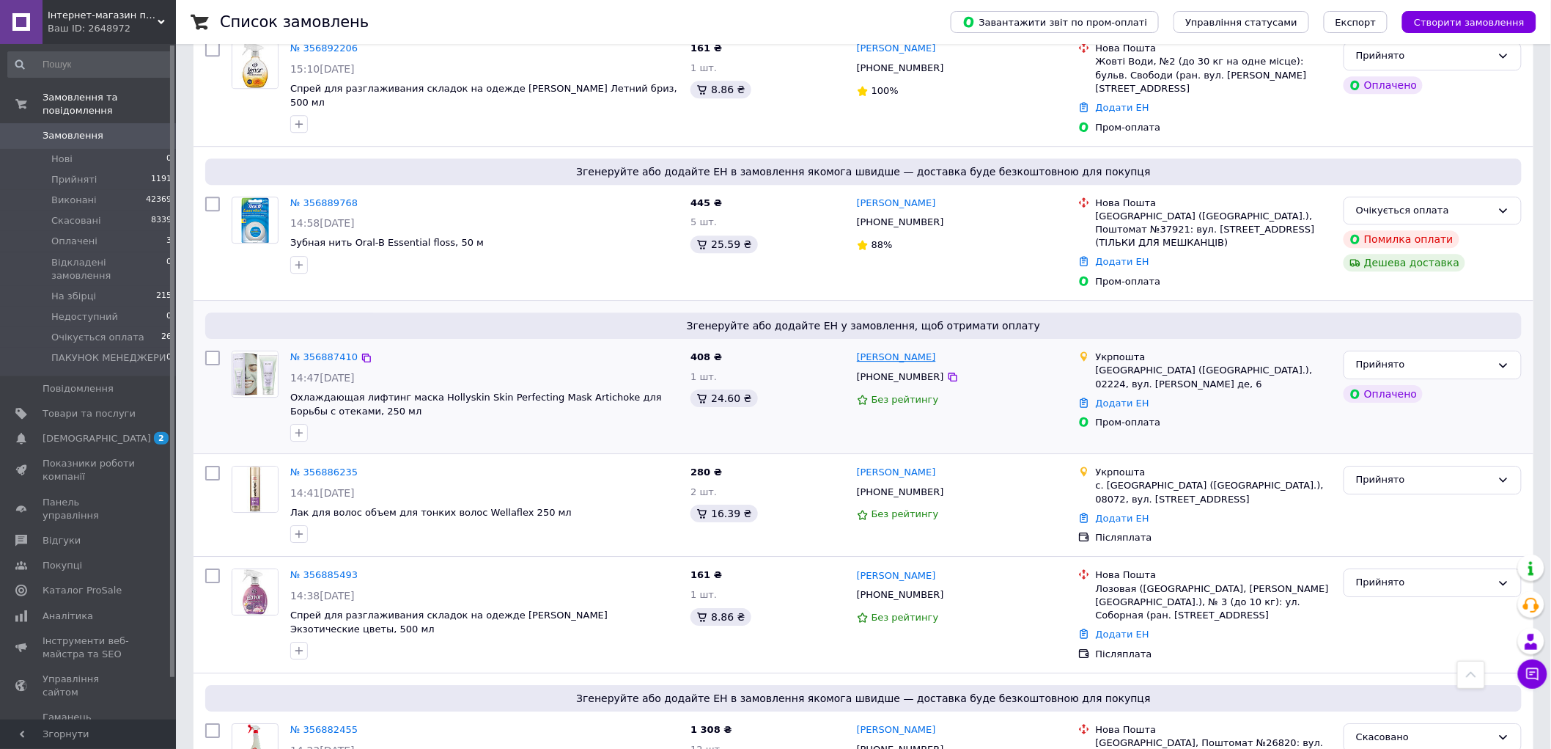
drag, startPoint x: 875, startPoint y: 289, endPoint x: 859, endPoint y: 289, distance: 15.4
click at [859, 349] on div "[PERSON_NAME]" at bounding box center [962, 357] width 213 height 17
copy link "[PERSON_NAME]"
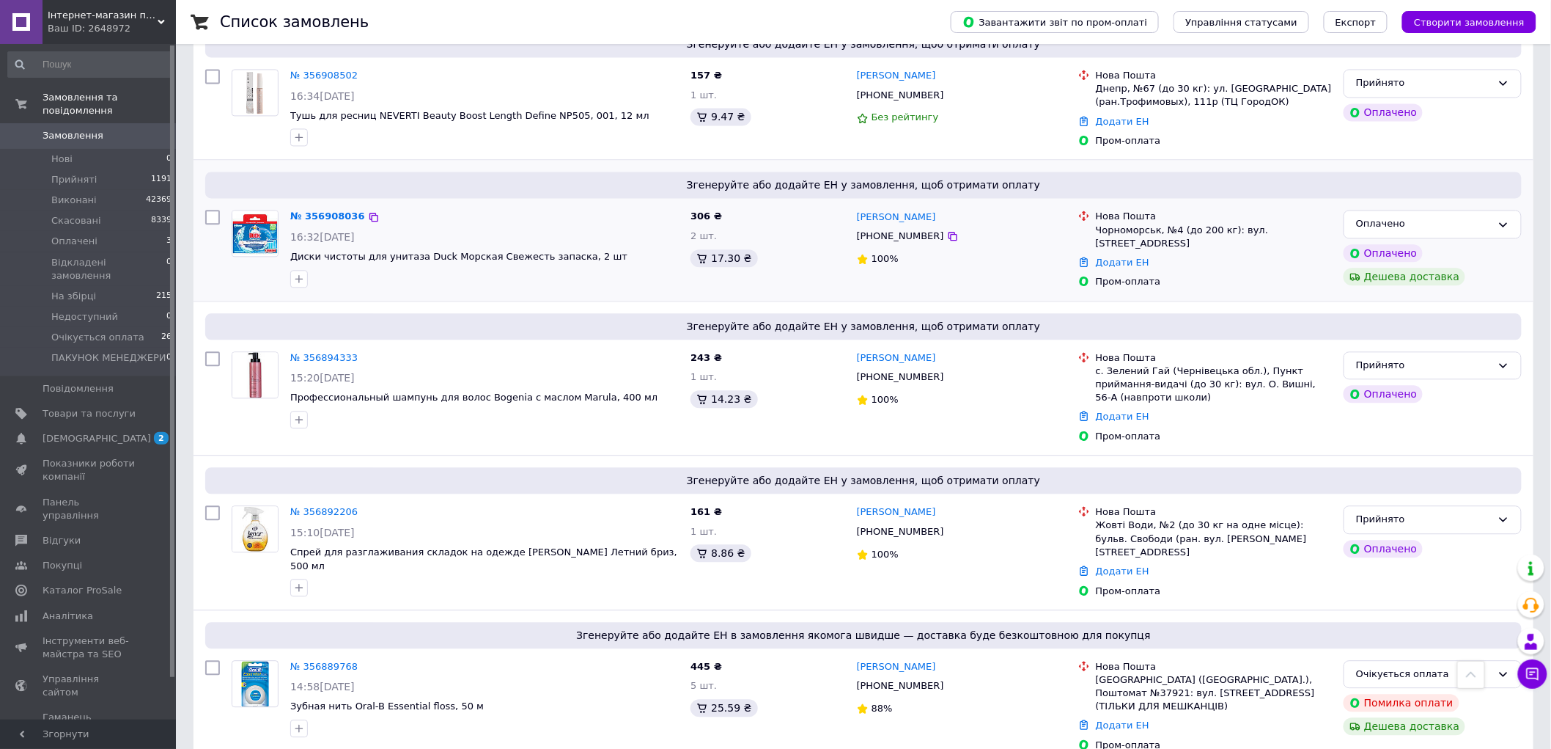
scroll to position [1140, 0]
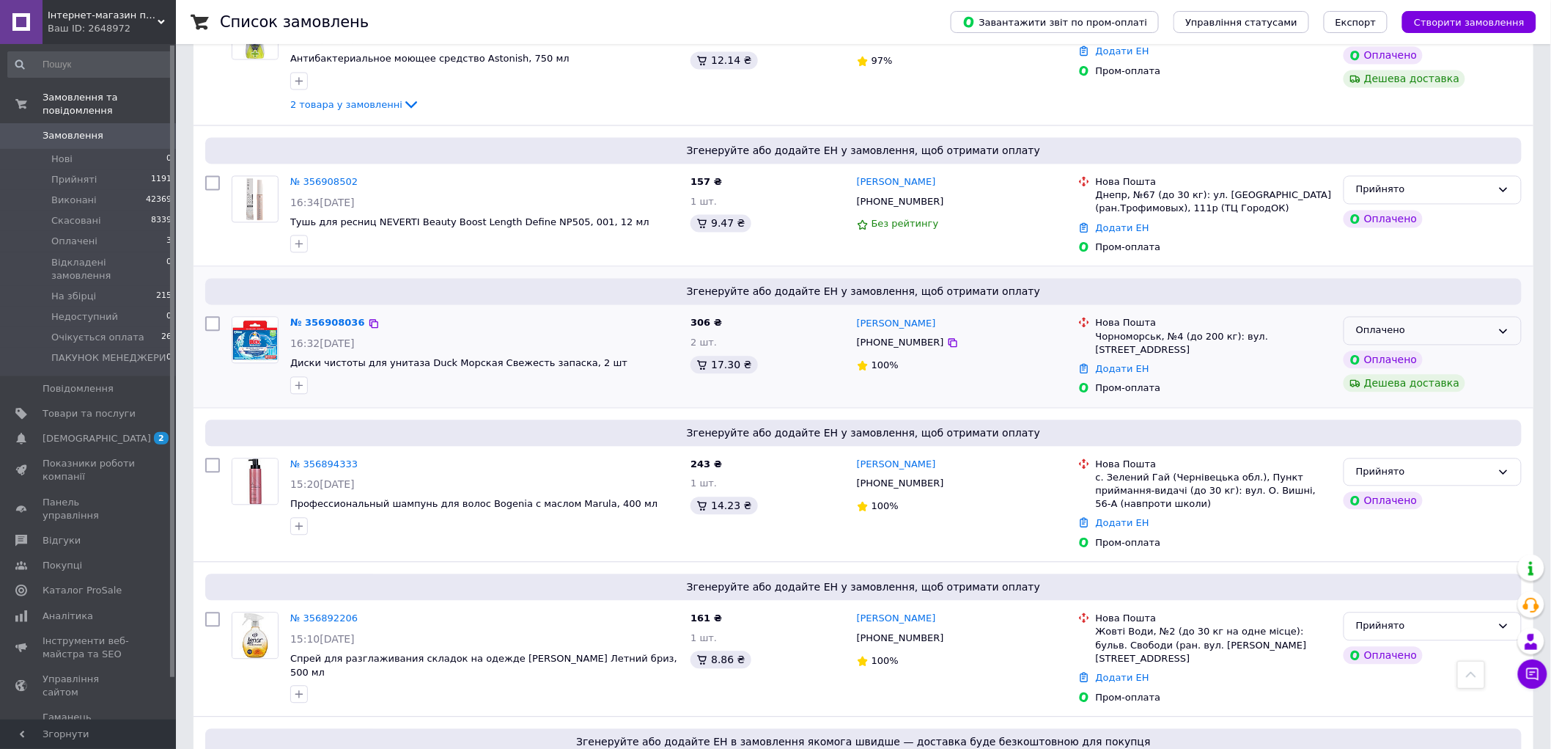
click at [1388, 317] on div "Оплачено" at bounding box center [1433, 331] width 178 height 29
click at [1389, 348] on li "Прийнято" at bounding box center [1433, 361] width 177 height 27
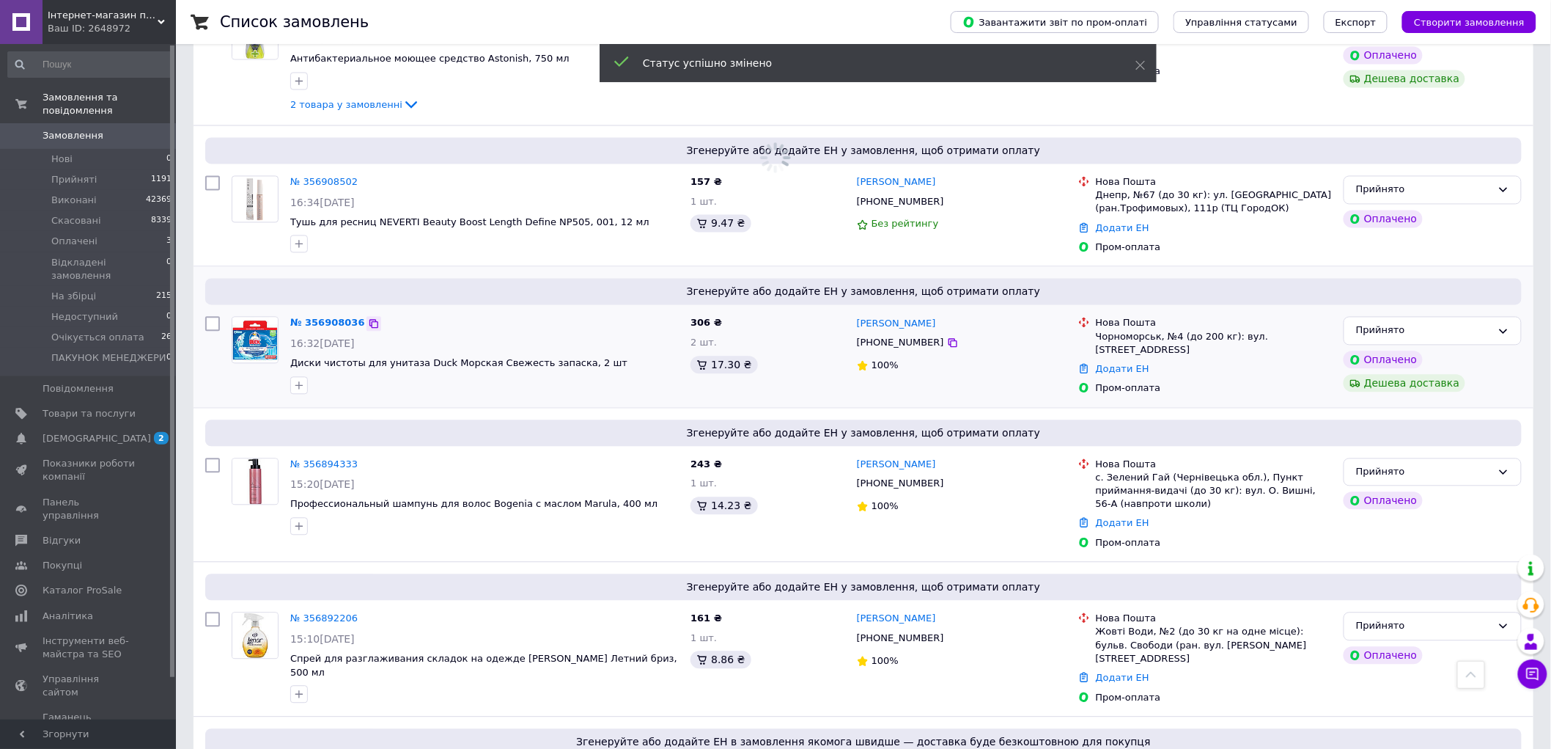
click at [368, 318] on icon at bounding box center [374, 324] width 12 height 12
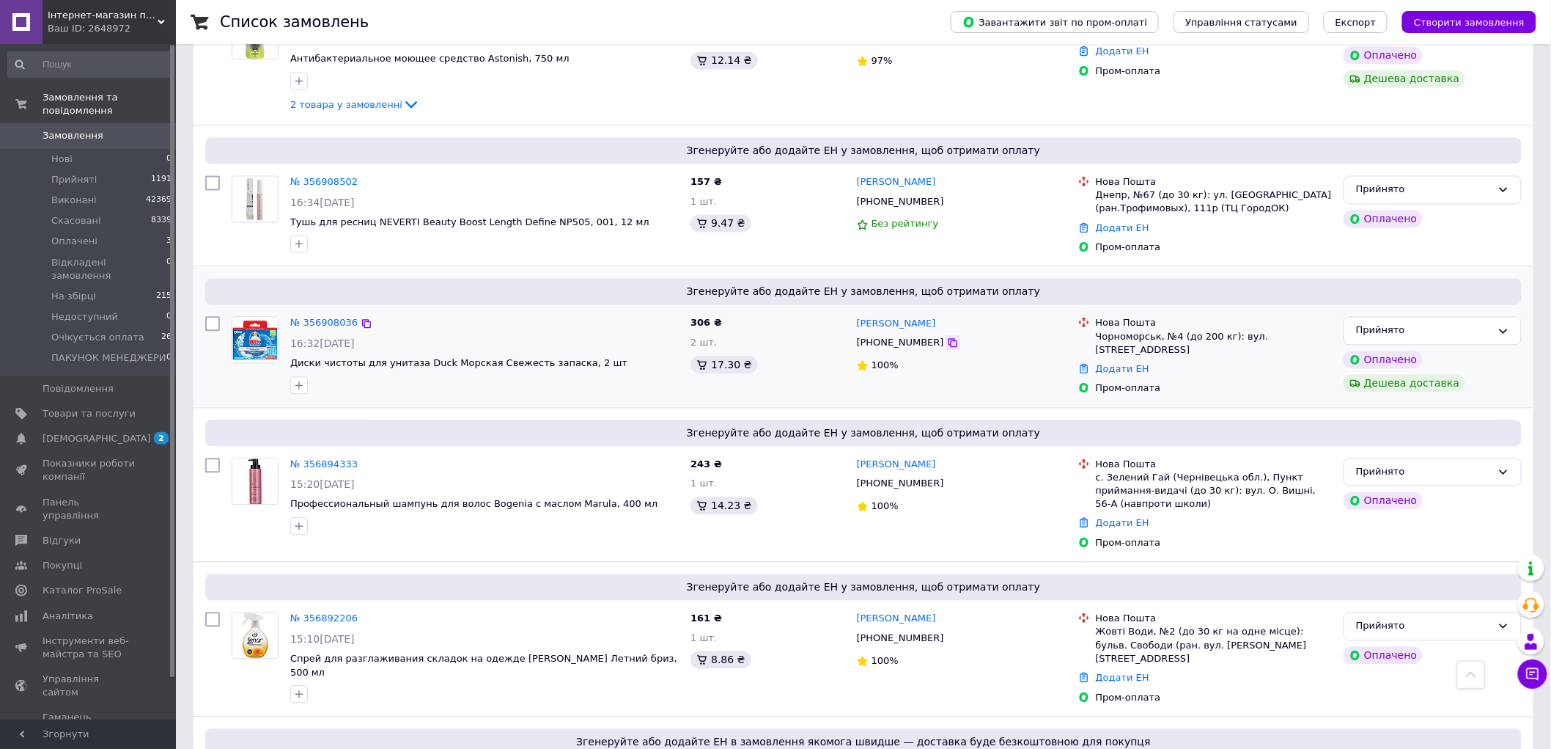
click at [947, 337] on icon at bounding box center [953, 343] width 12 height 12
drag, startPoint x: 965, startPoint y: 268, endPoint x: 854, endPoint y: 267, distance: 110.7
click at [854, 311] on div "Володимир Бондаренко +380665438662 100%" at bounding box center [961, 356] width 221 height 90
copy link "[PERSON_NAME]"
click at [361, 318] on icon at bounding box center [367, 324] width 12 height 12
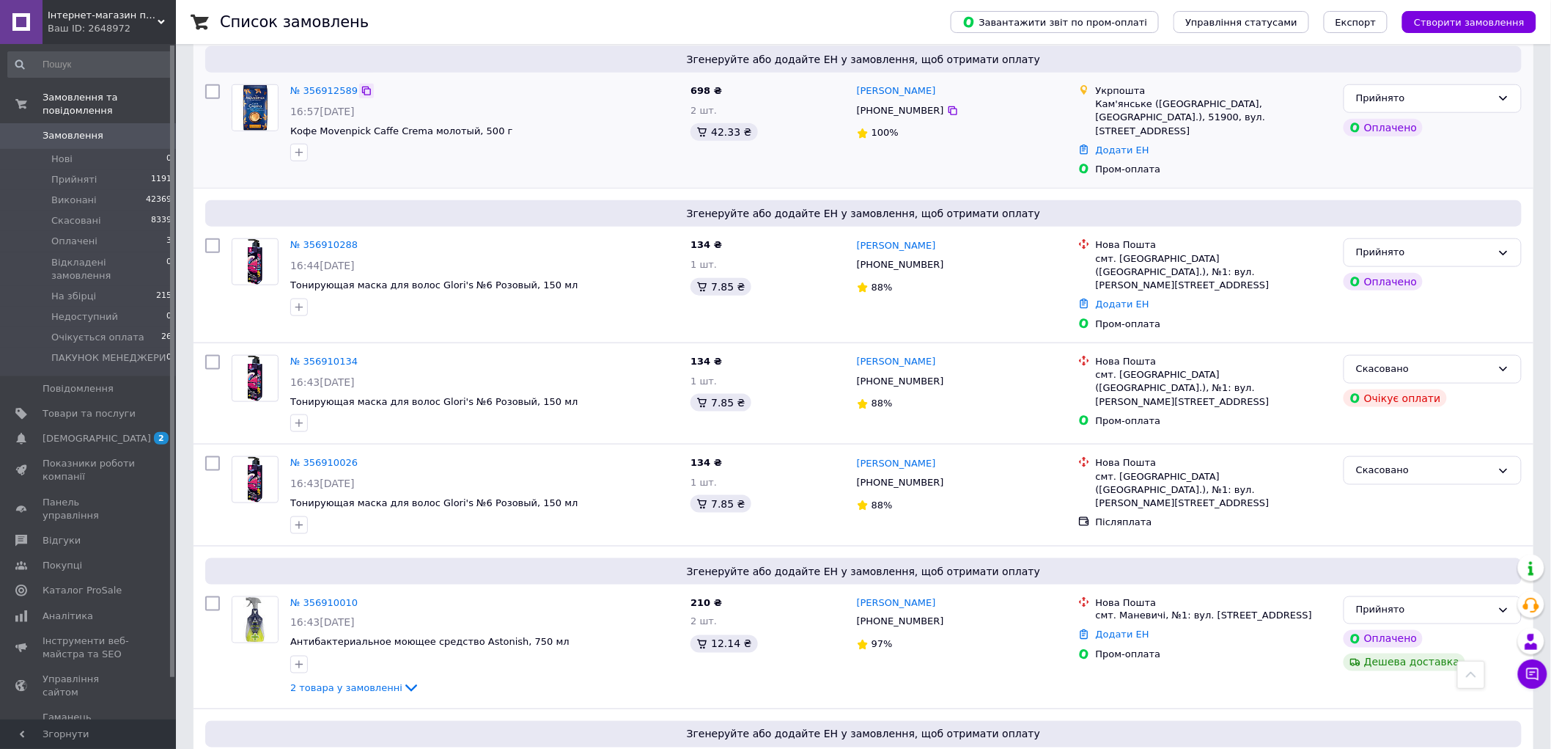
scroll to position [244, 0]
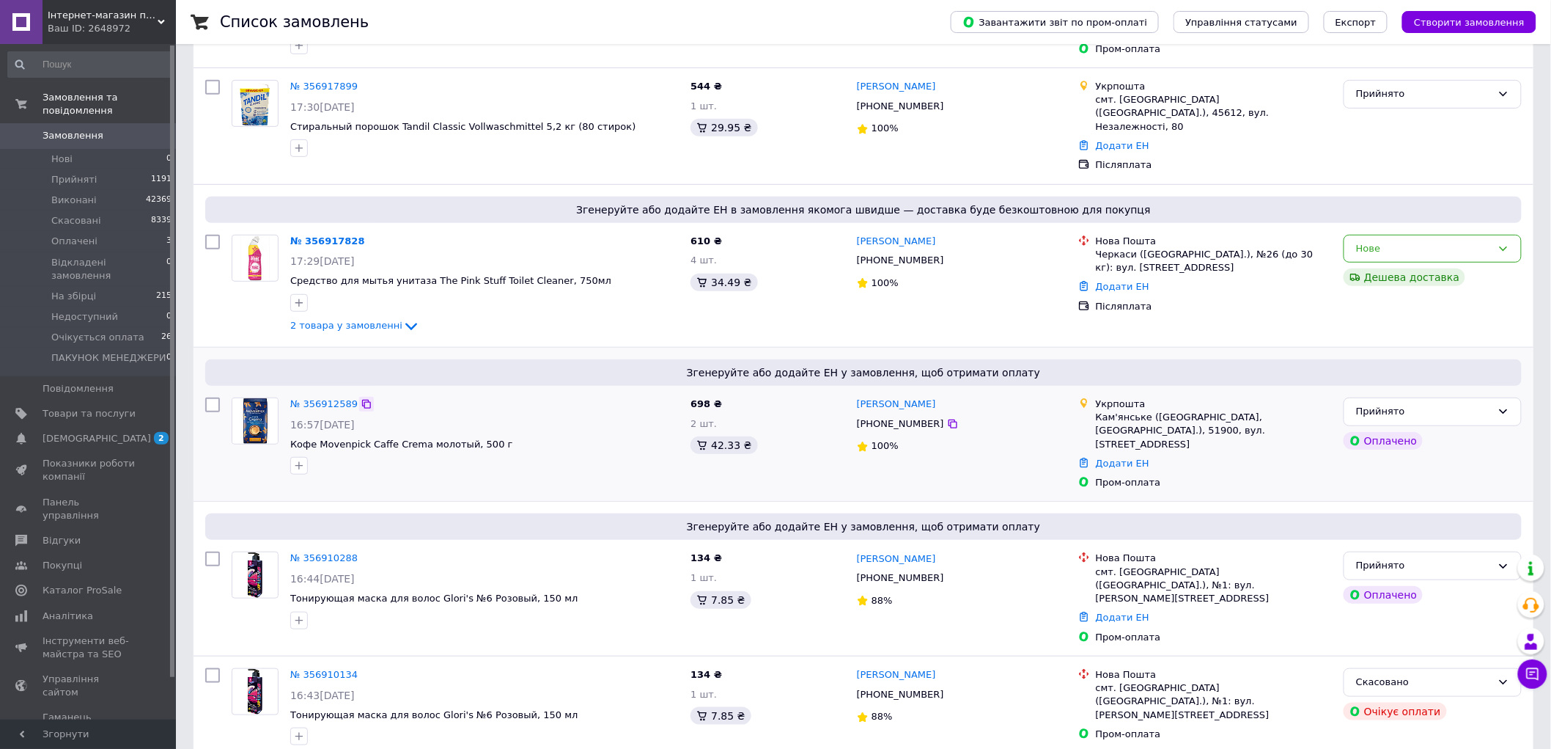
click at [361, 398] on icon at bounding box center [367, 404] width 12 height 12
click at [947, 418] on icon at bounding box center [953, 424] width 12 height 12
drag, startPoint x: 963, startPoint y: 372, endPoint x: 853, endPoint y: 380, distance: 109.5
click at [853, 391] on div "Вадим Кохановский +380682062866 100%" at bounding box center [961, 443] width 221 height 104
copy link "Вадим Кохановский"
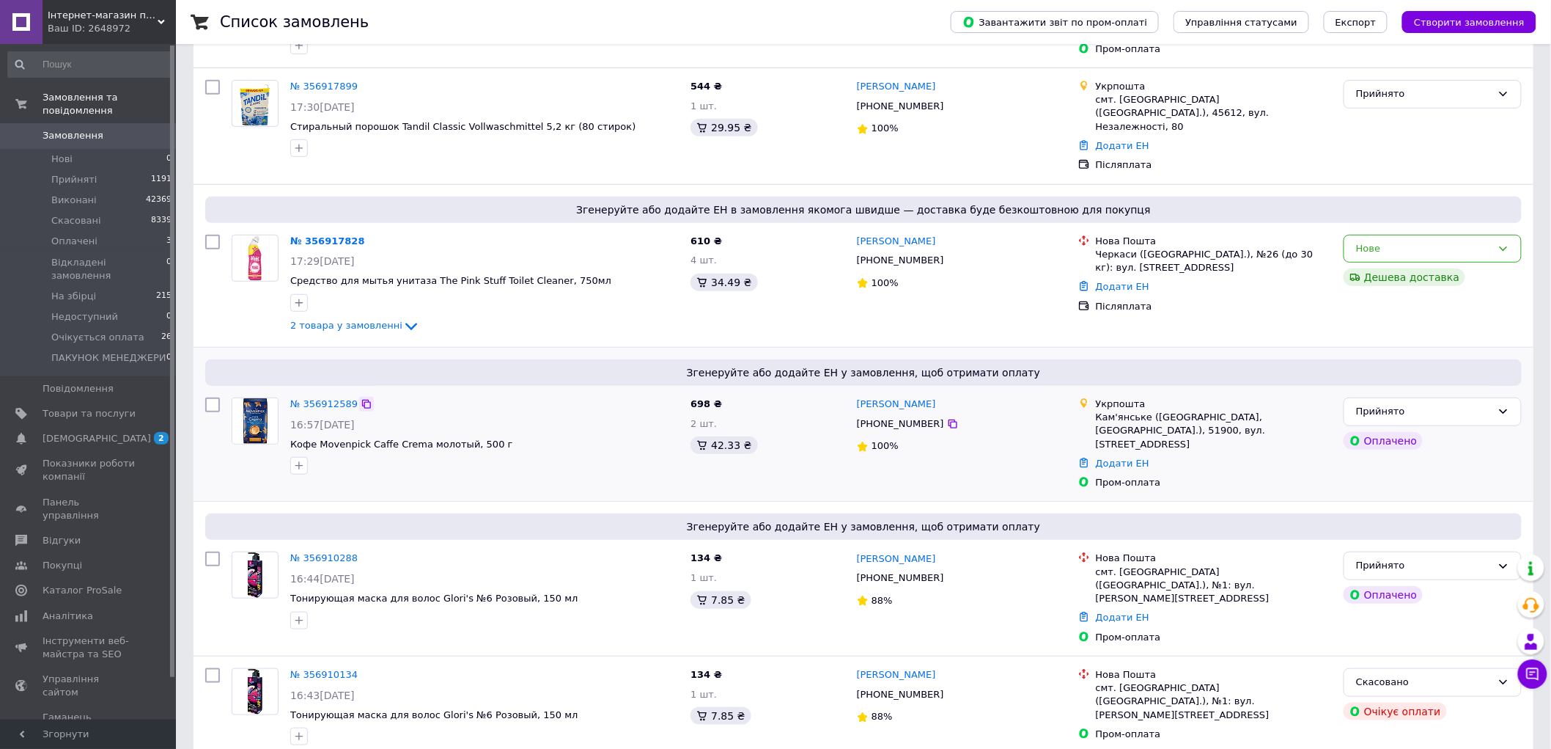
click at [361, 398] on icon at bounding box center [367, 404] width 12 height 12
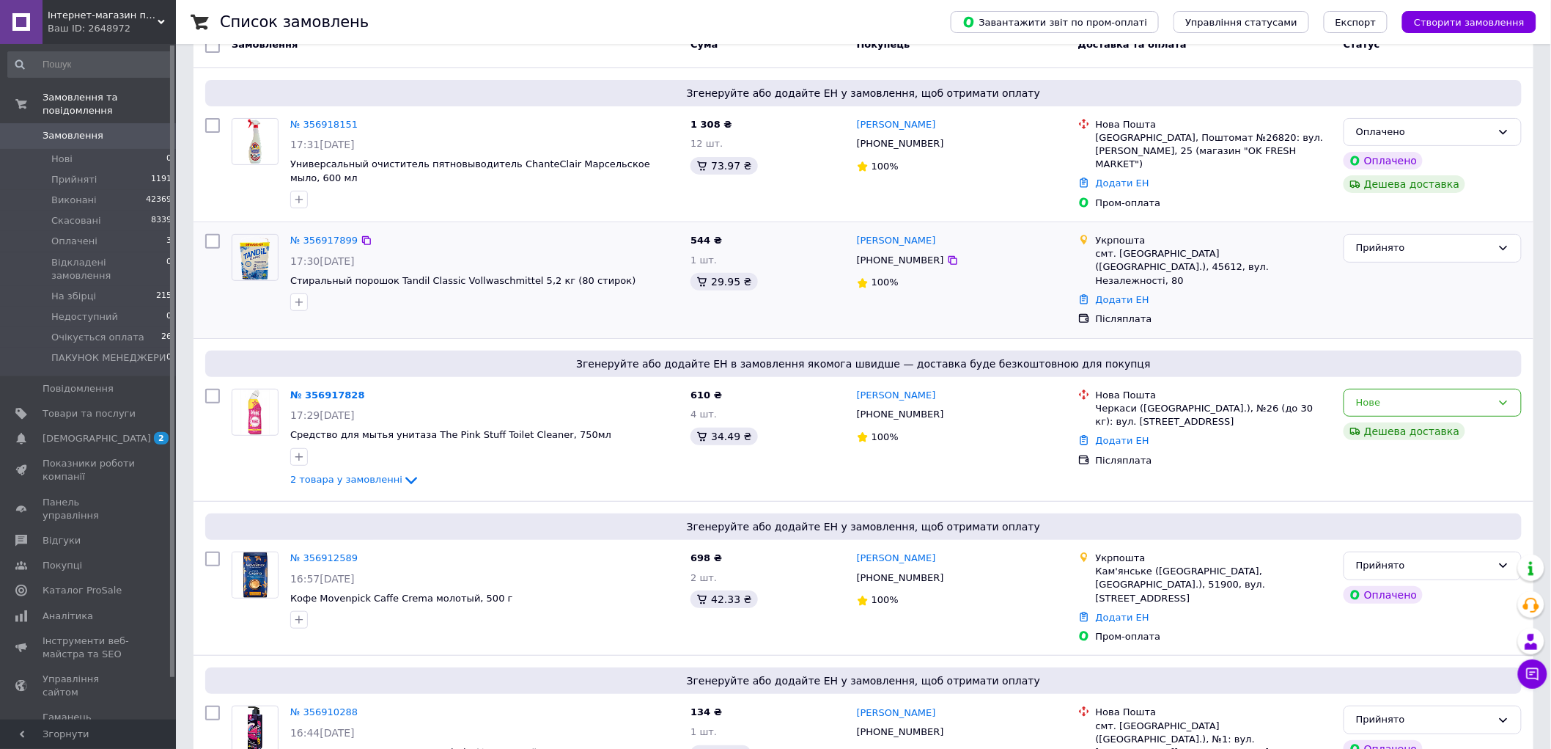
scroll to position [0, 0]
